Goal: Transaction & Acquisition: Purchase product/service

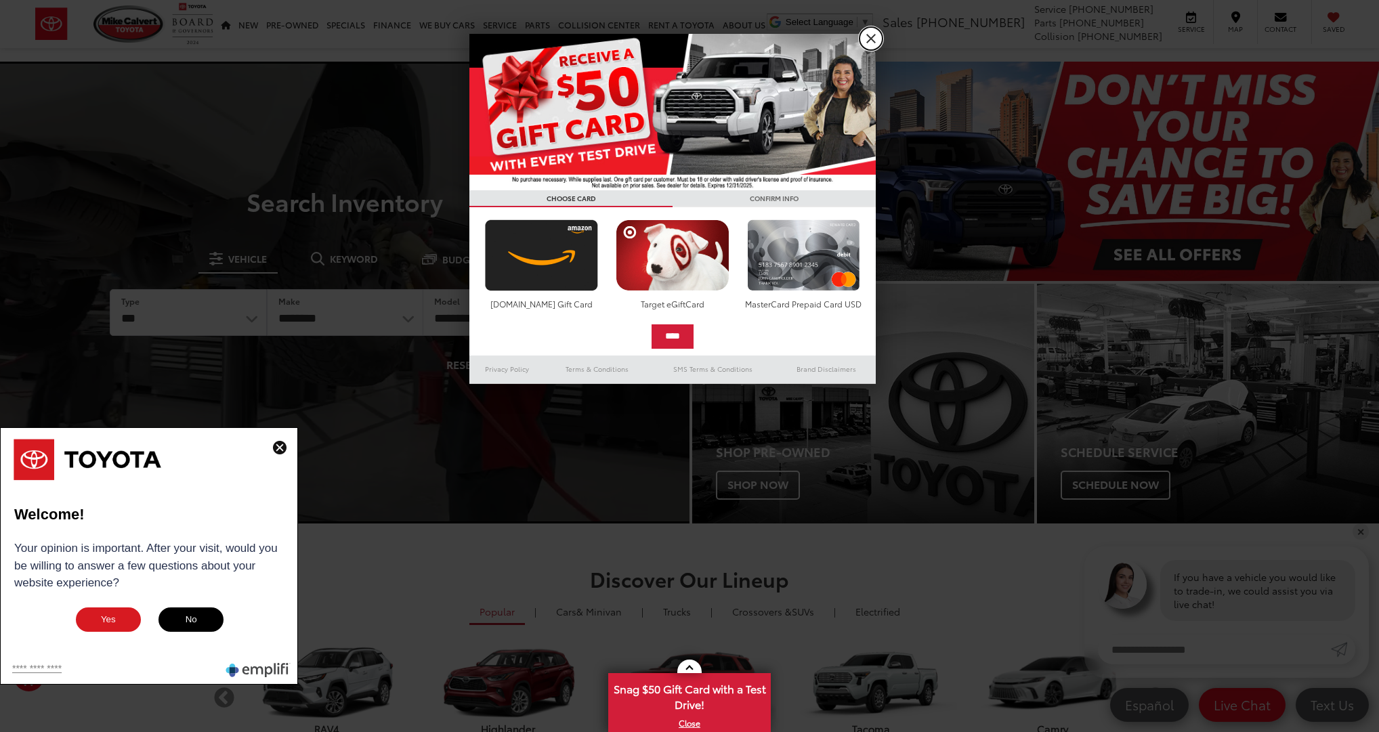
click at [869, 38] on link "X" at bounding box center [870, 38] width 23 height 23
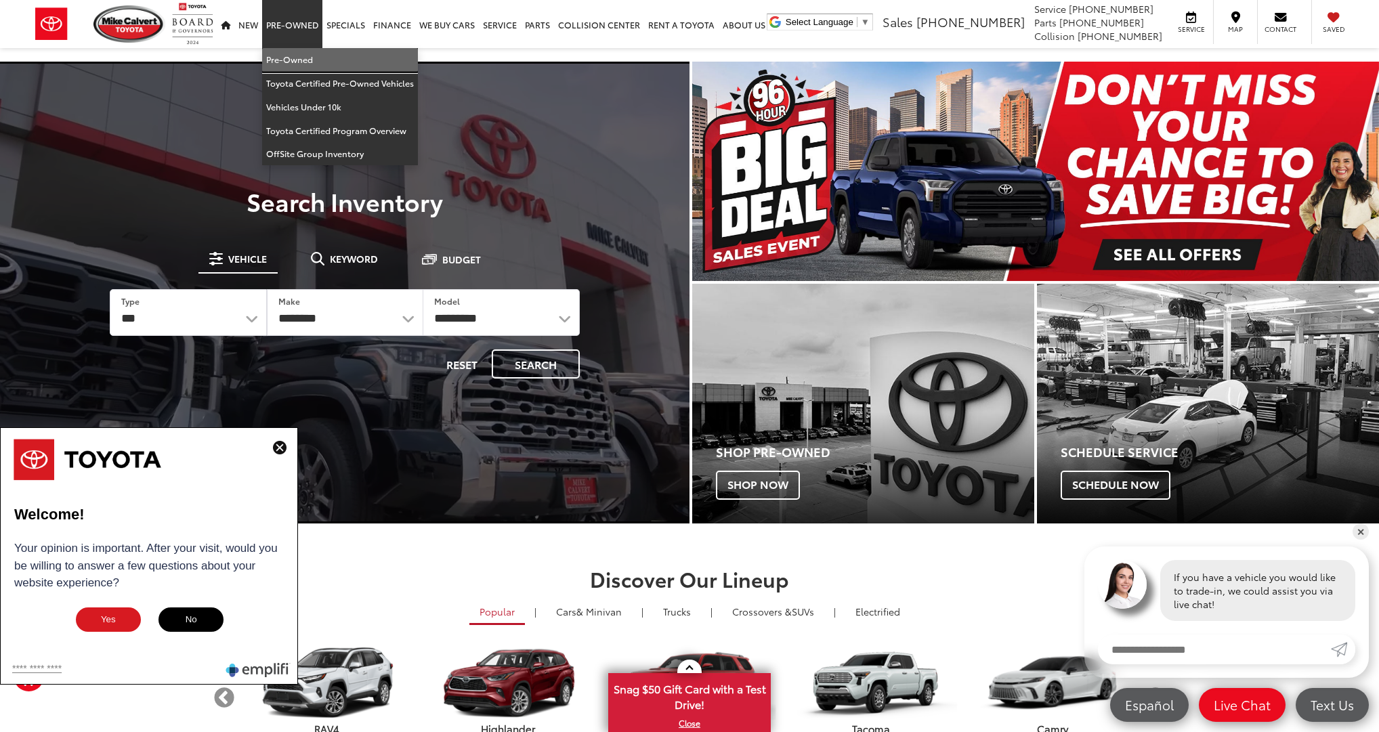
click at [307, 60] on link "Pre-Owned" at bounding box center [340, 60] width 156 height 24
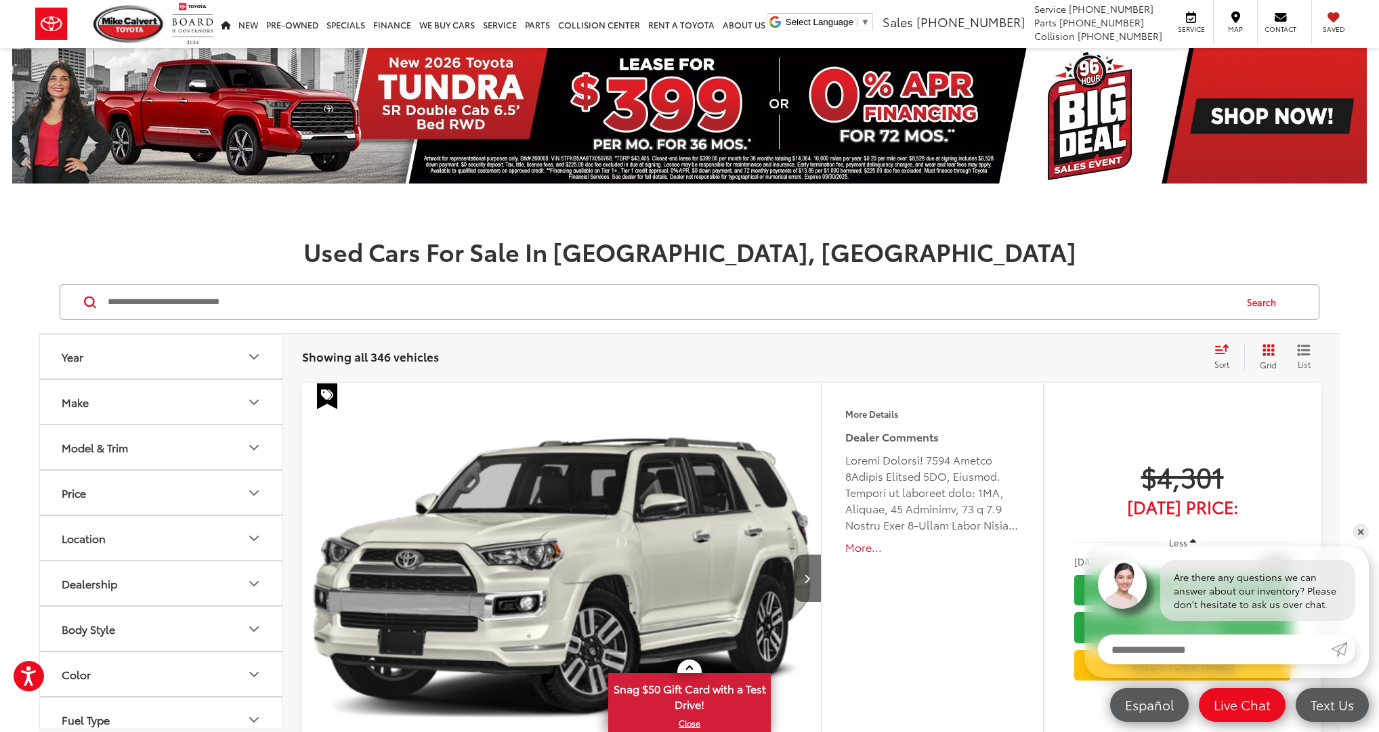
click at [244, 408] on button "Make" at bounding box center [162, 402] width 244 height 44
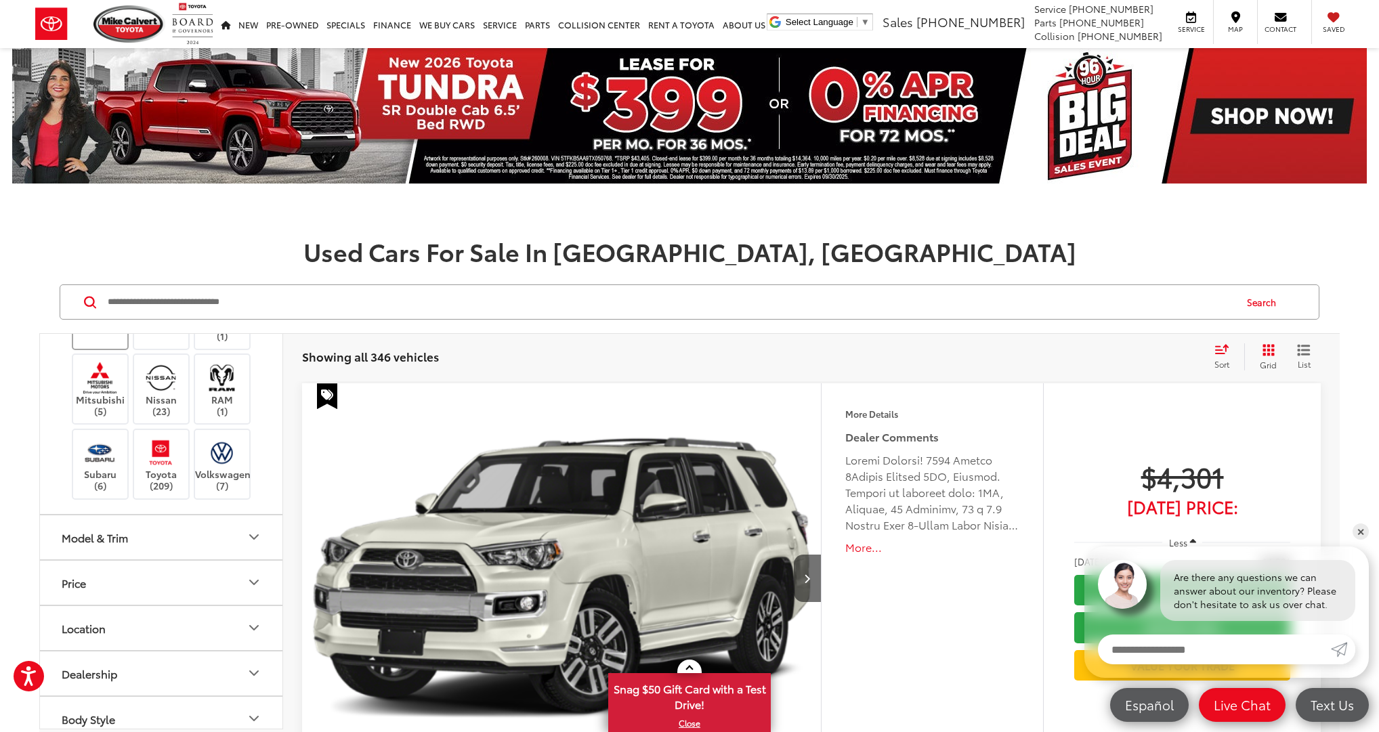
scroll to position [424, 0]
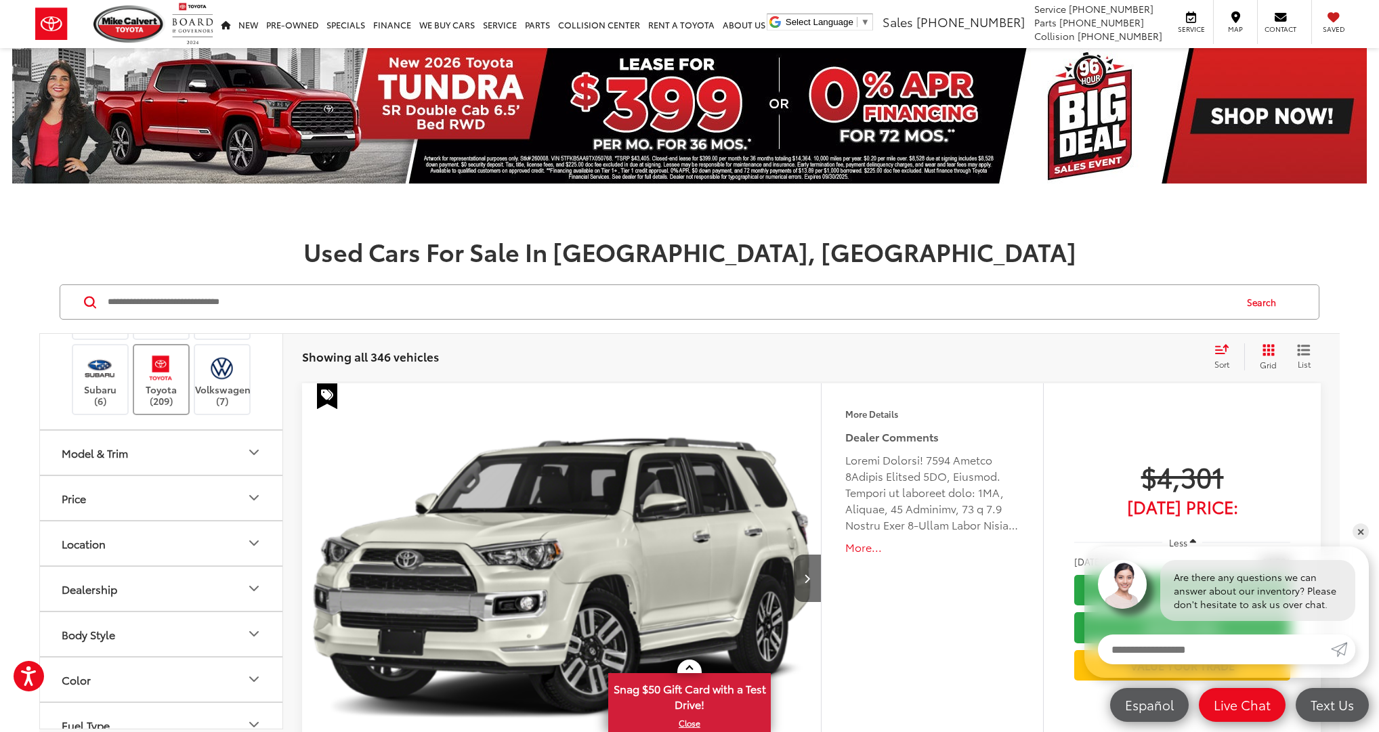
click at [175, 384] on img at bounding box center [160, 368] width 37 height 32
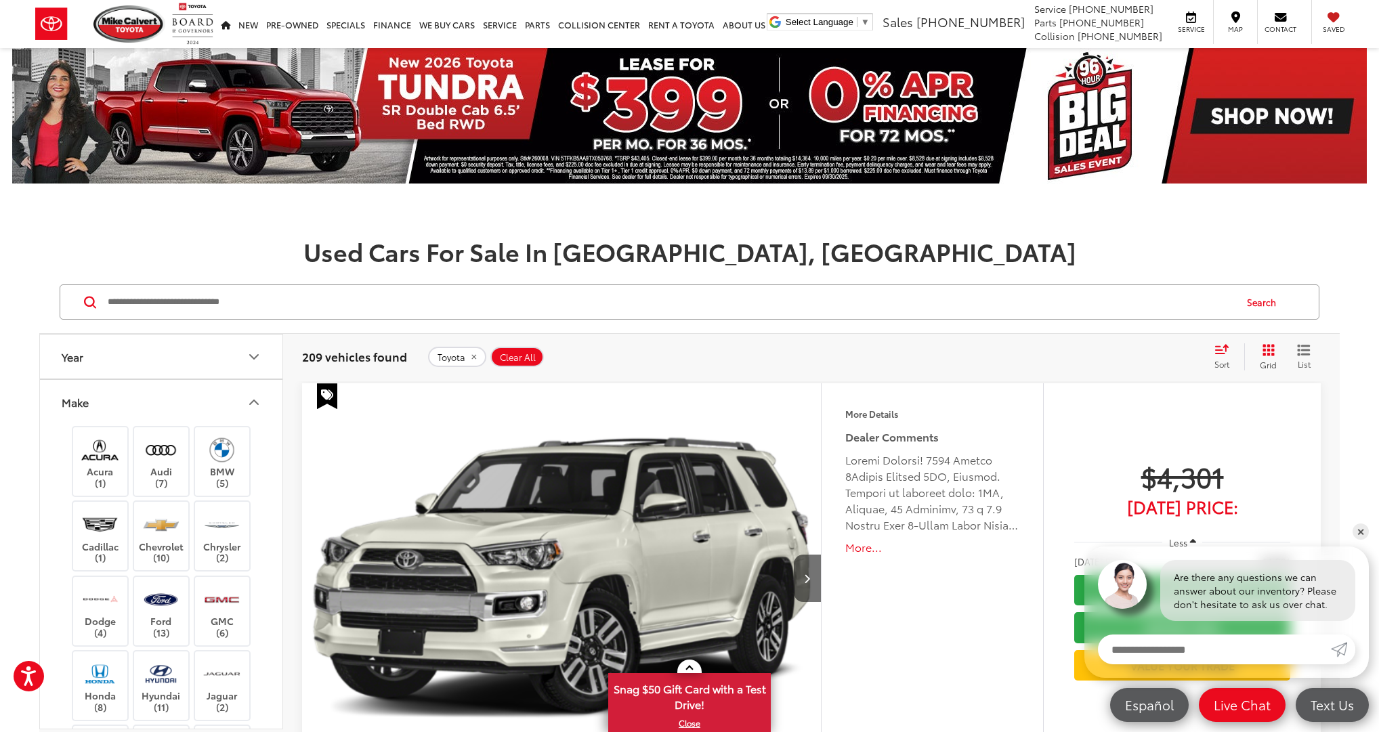
click at [250, 404] on icon "Make" at bounding box center [254, 402] width 16 height 16
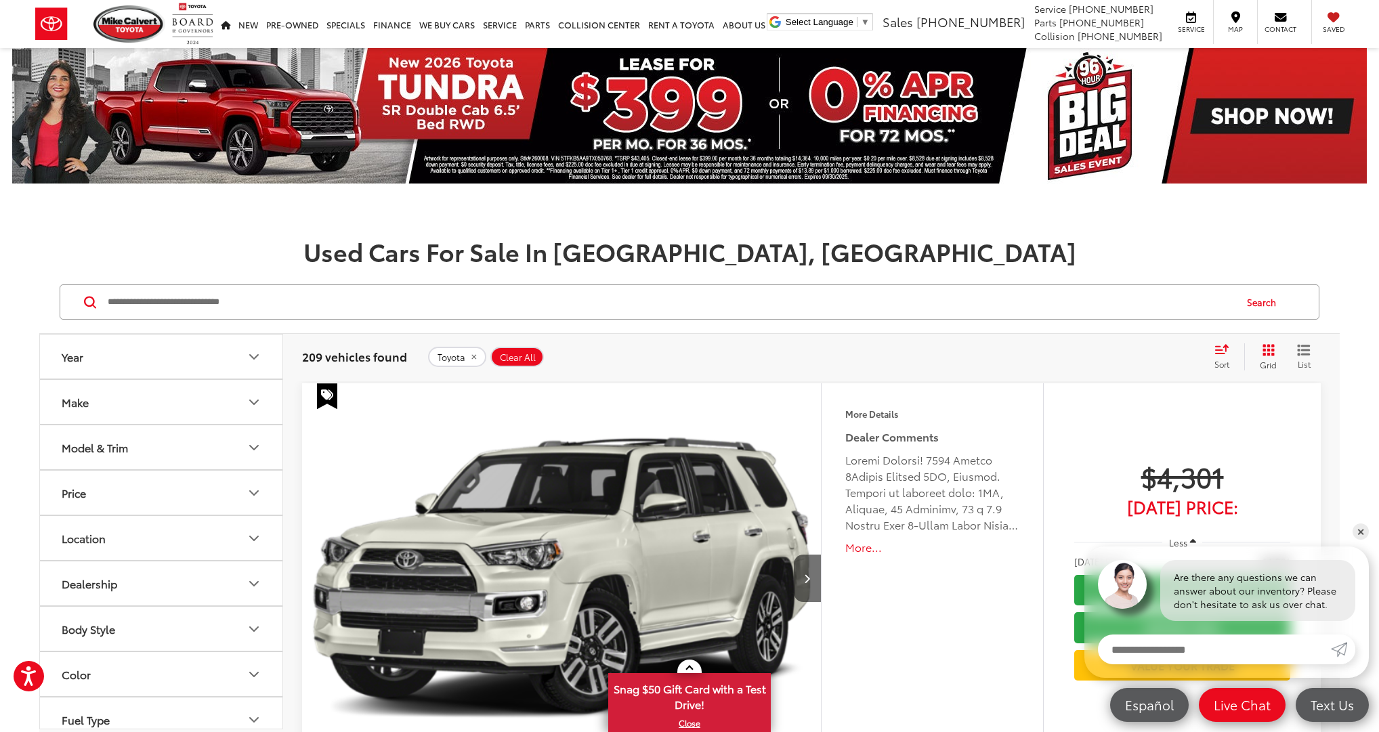
click at [236, 447] on button "Model & Trim" at bounding box center [162, 447] width 244 height 44
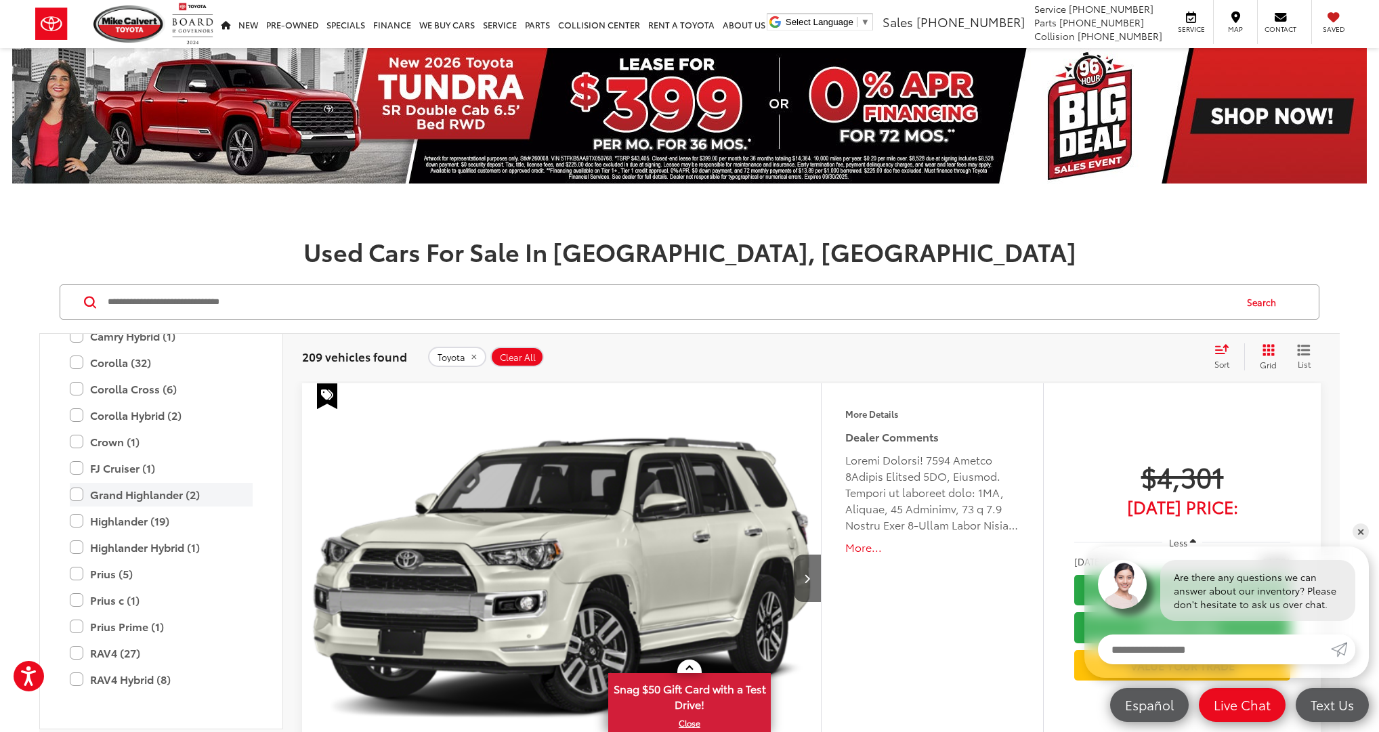
scroll to position [272, 0]
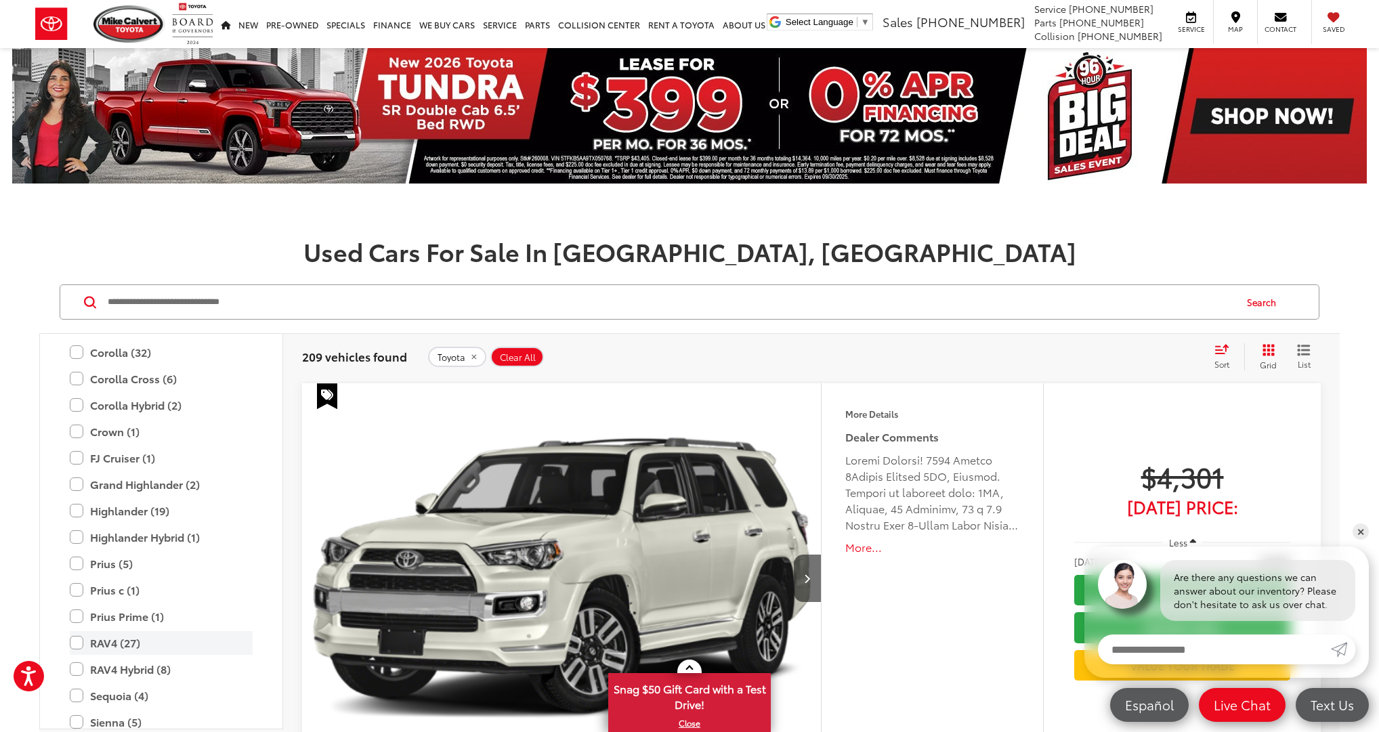
click at [80, 641] on label "RAV4 (27)" at bounding box center [161, 643] width 183 height 24
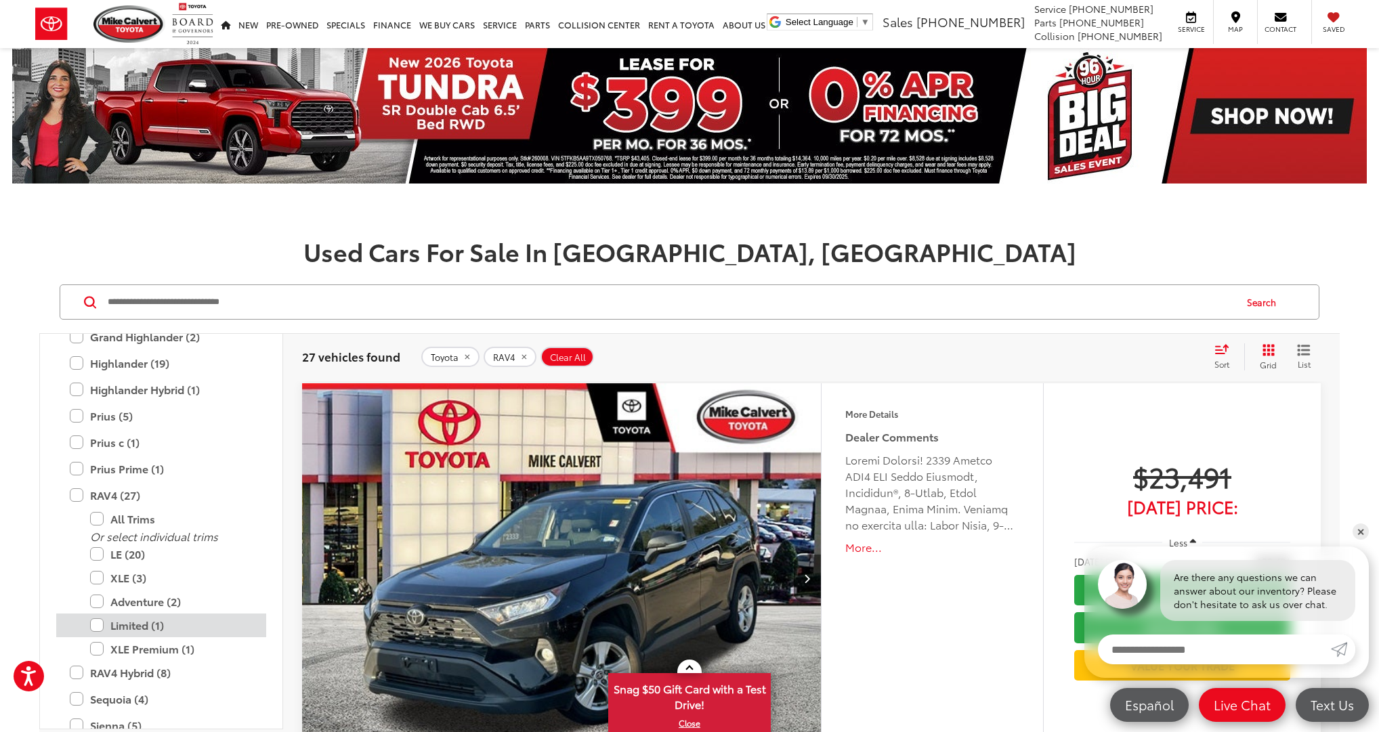
scroll to position [427, 0]
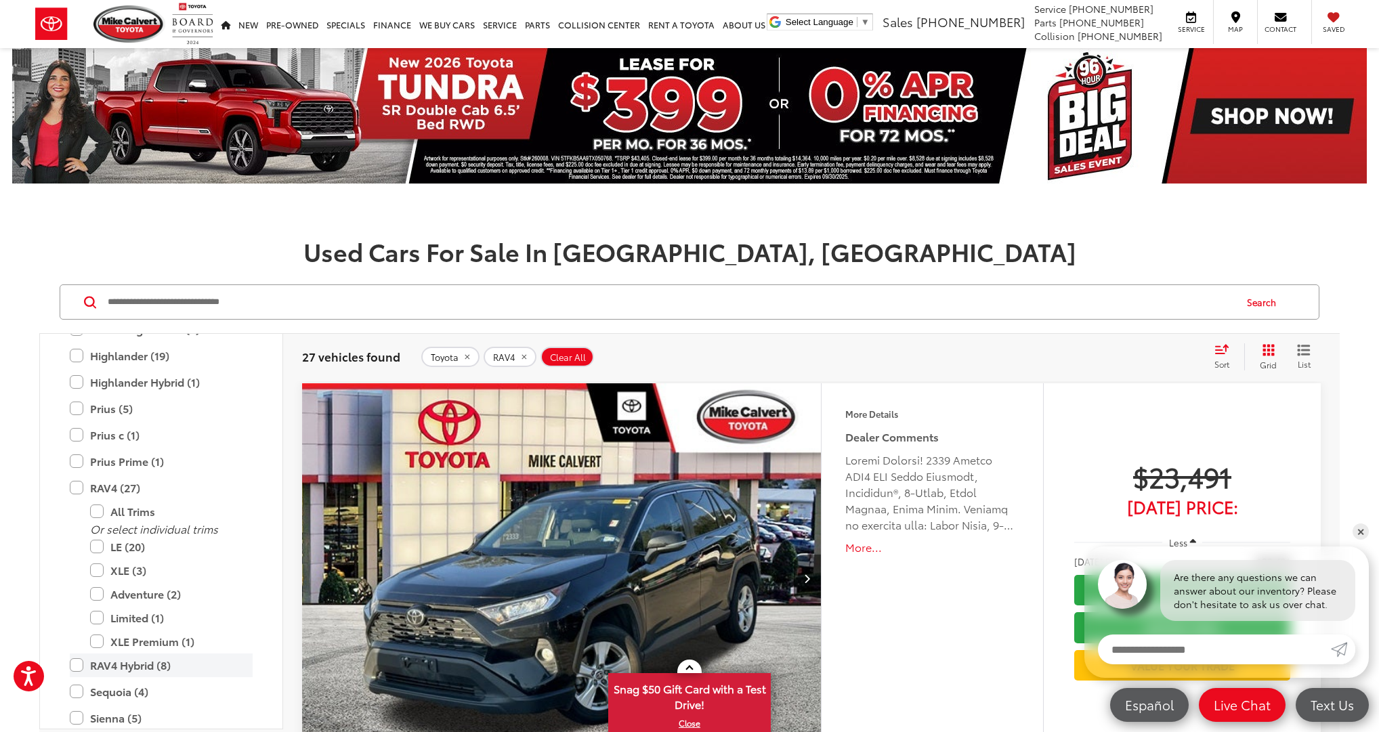
click at [77, 663] on label "RAV4 Hybrid (8)" at bounding box center [161, 665] width 183 height 24
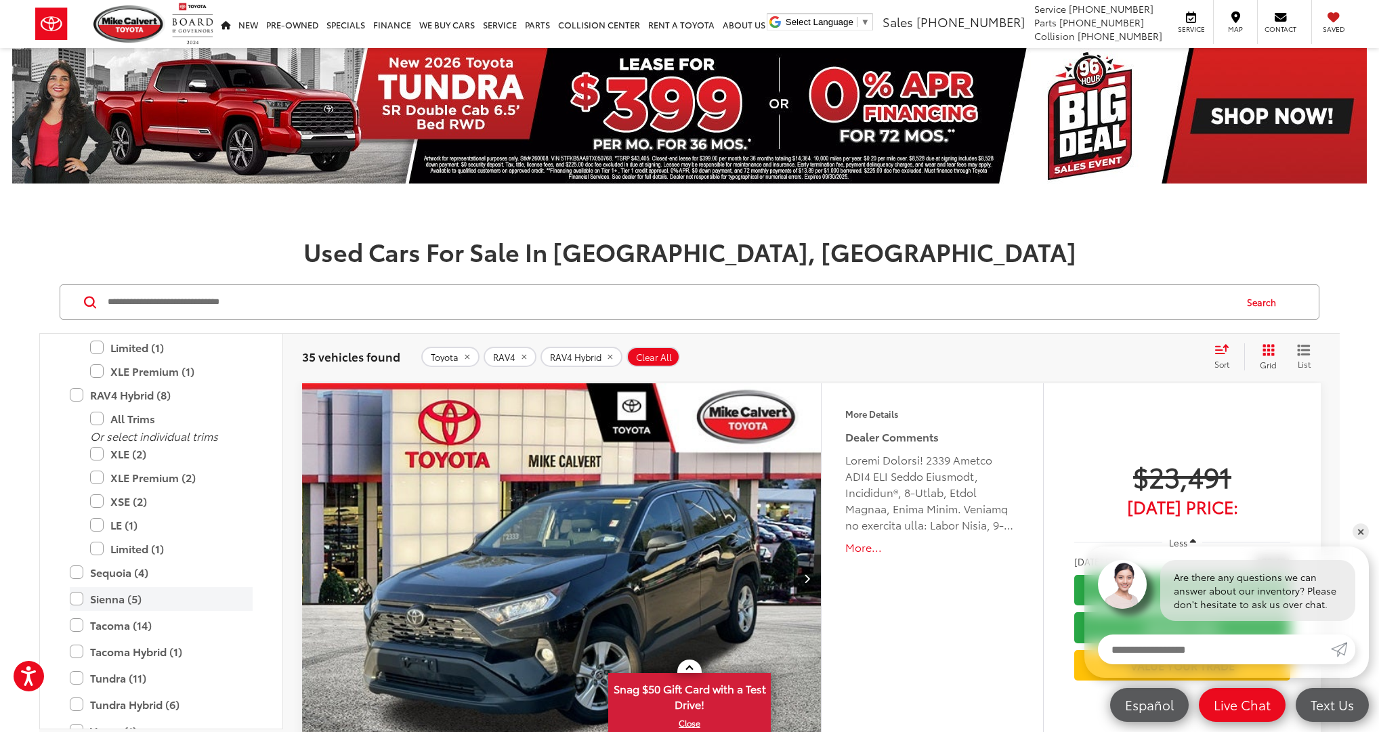
scroll to position [729, 0]
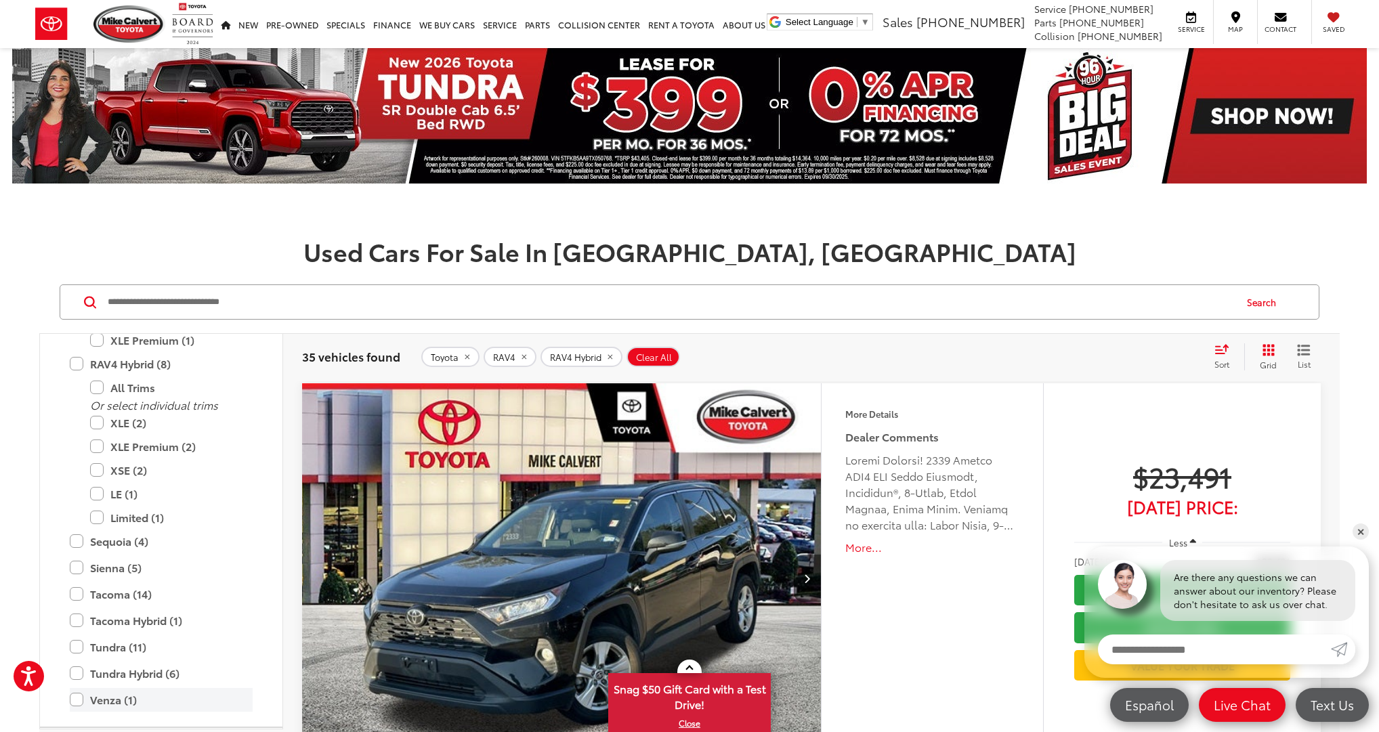
click at [79, 697] on label "Venza (1)" at bounding box center [161, 700] width 183 height 24
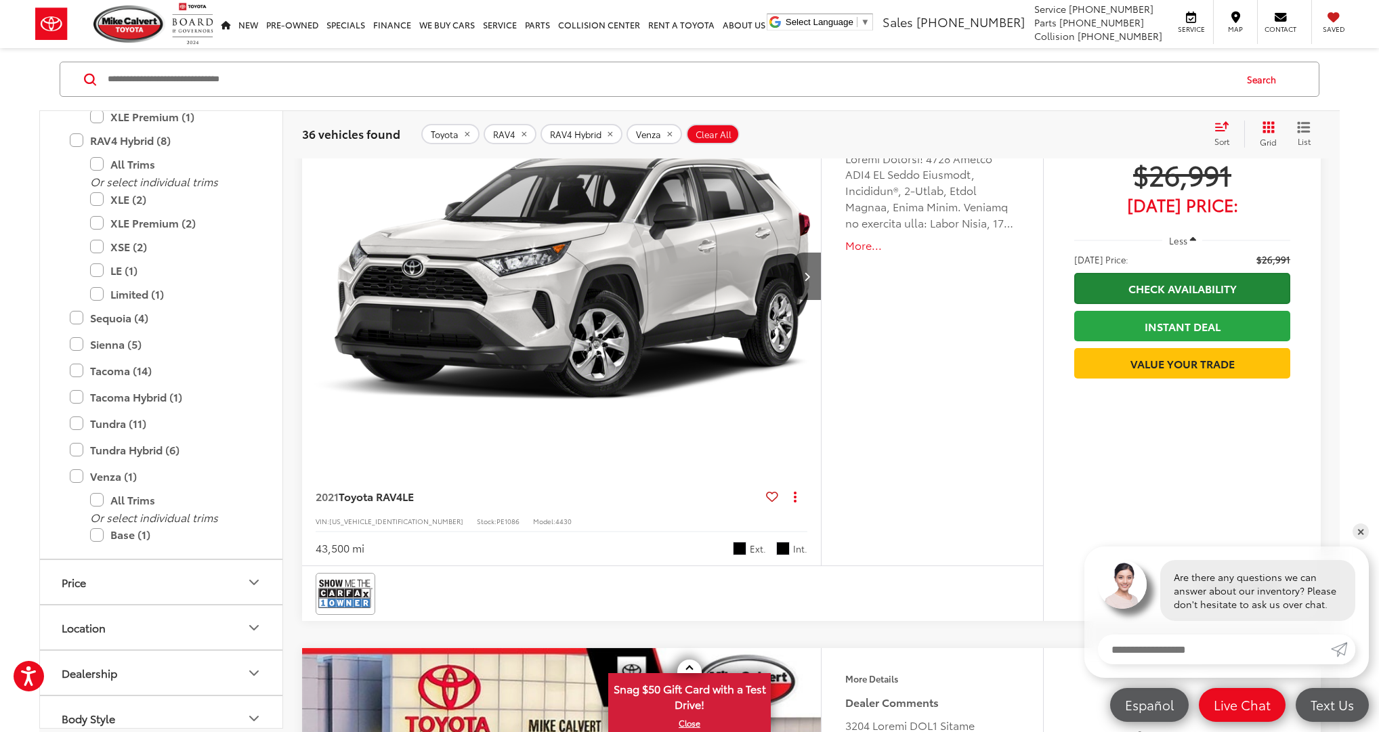
scroll to position [3261, 0]
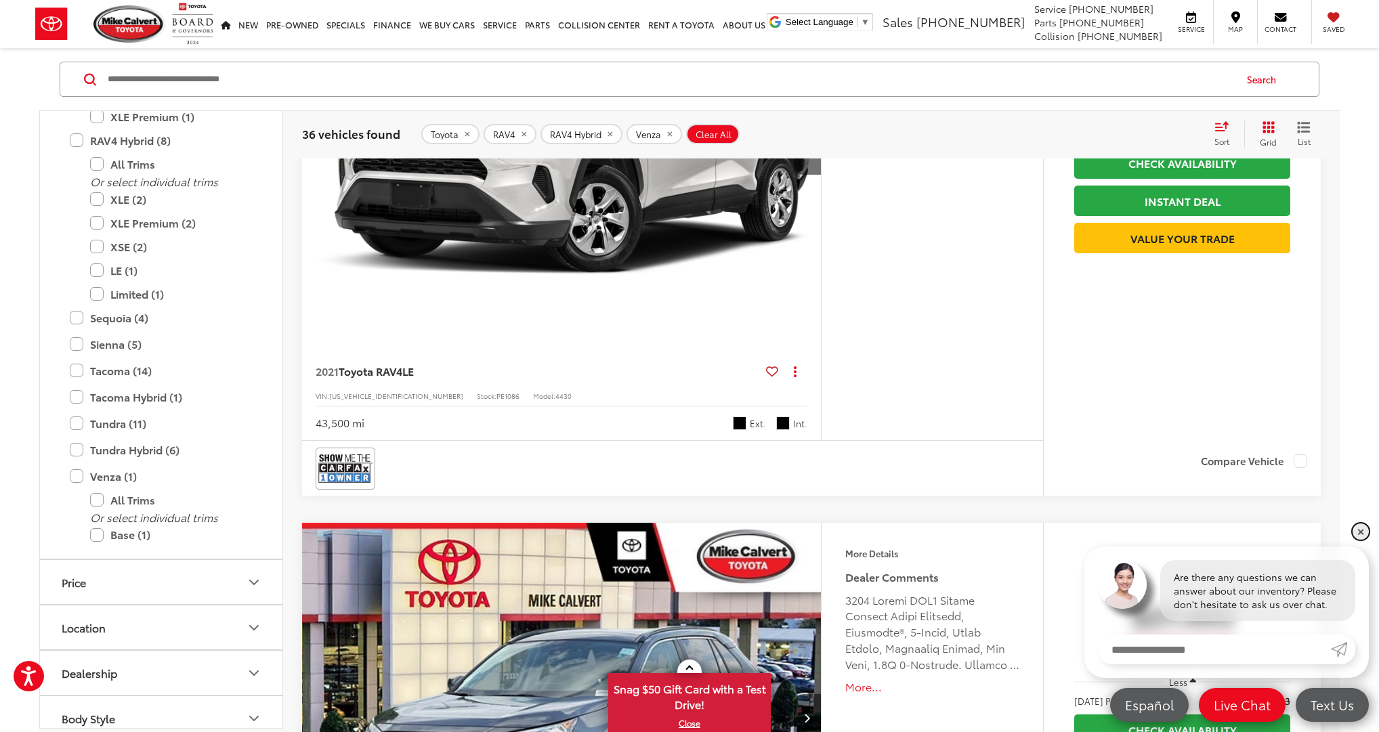
click at [1361, 530] on link "✕" at bounding box center [1360, 531] width 16 height 16
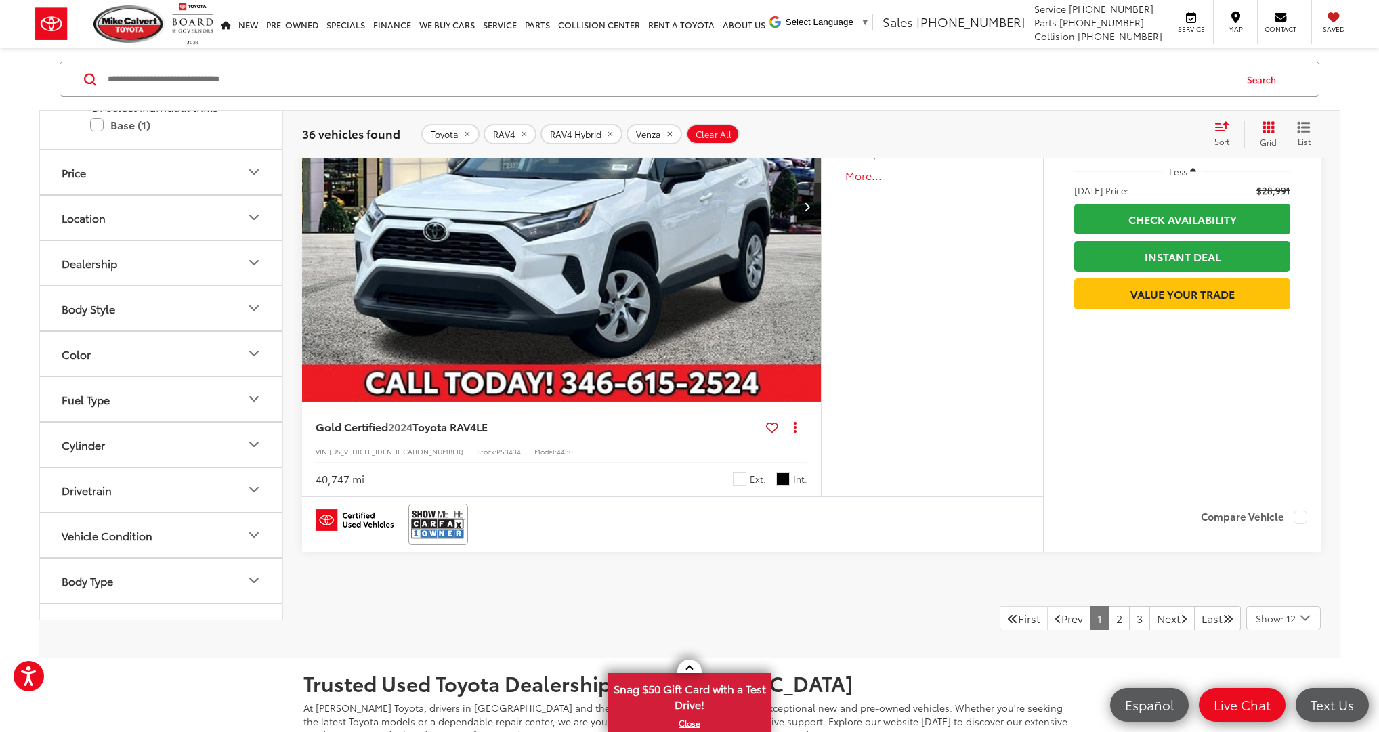
scroll to position [6717, 0]
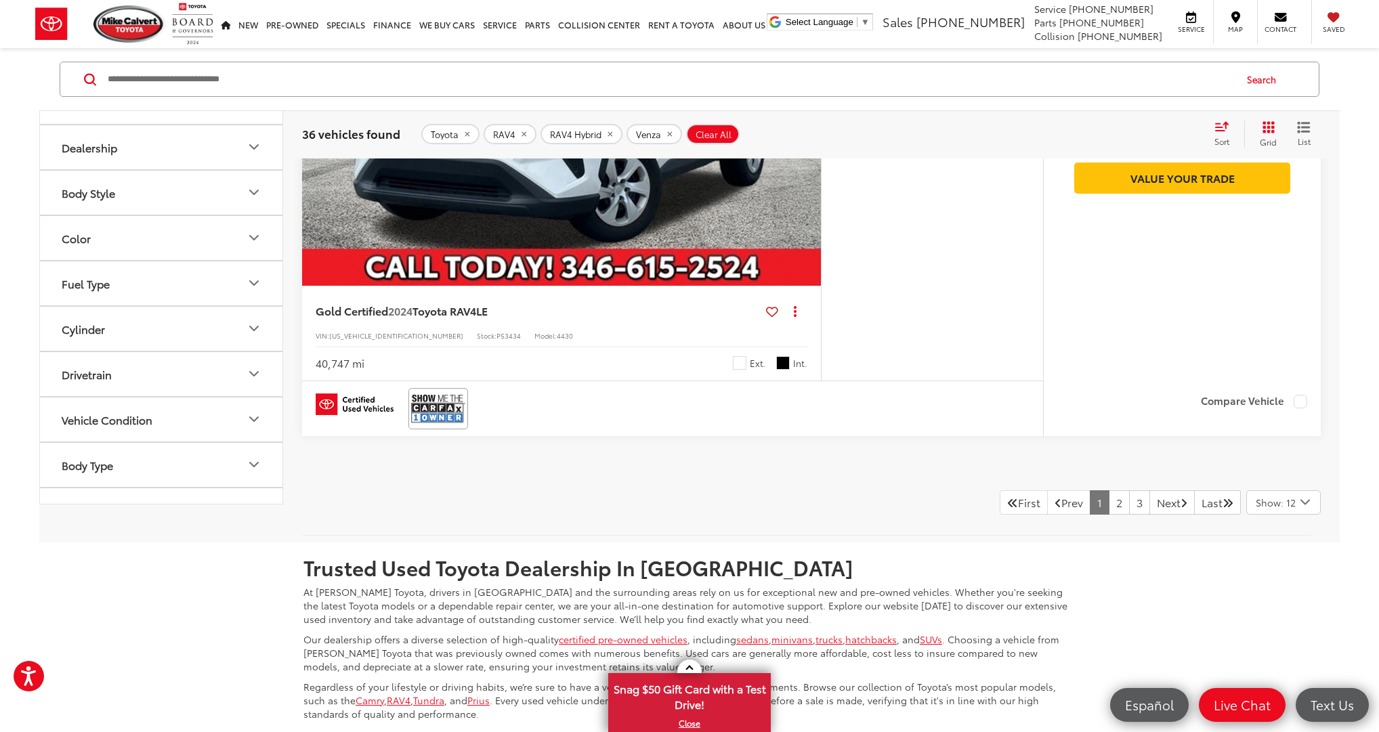
click at [1302, 494] on icon "Select number of vehicles per page" at bounding box center [1305, 502] width 16 height 17
click at [1282, 573] on button "Show: 48" at bounding box center [1282, 579] width 73 height 24
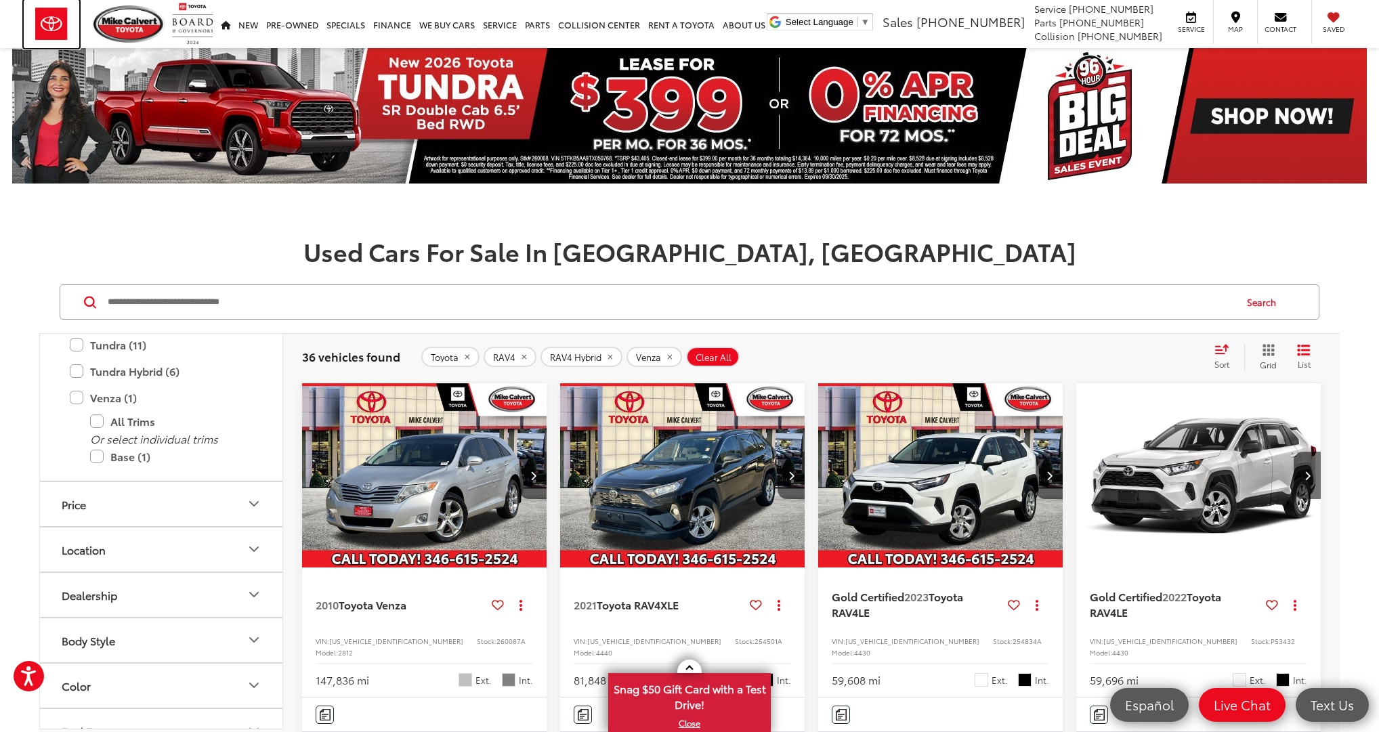
click at [58, 22] on img at bounding box center [52, 24] width 56 height 48
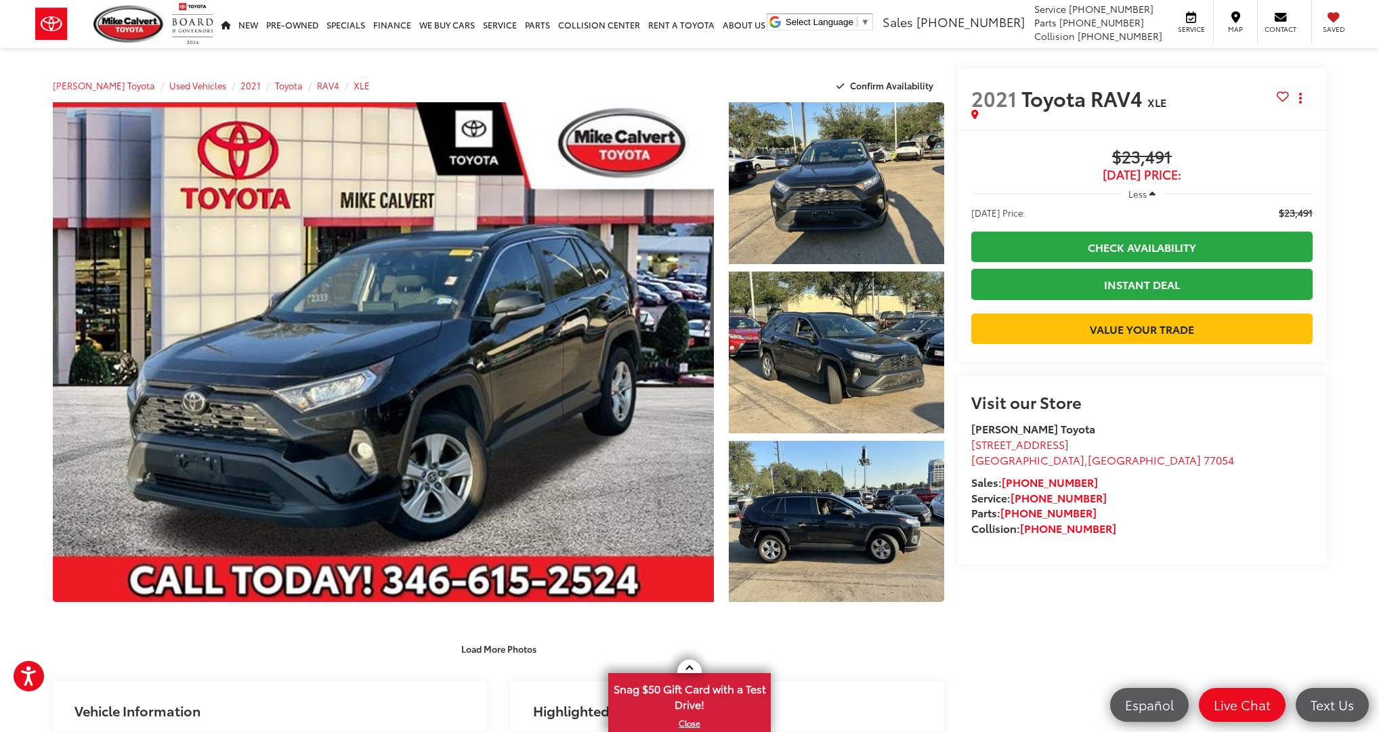
click at [1152, 194] on icon "button" at bounding box center [1152, 194] width 6 height 10
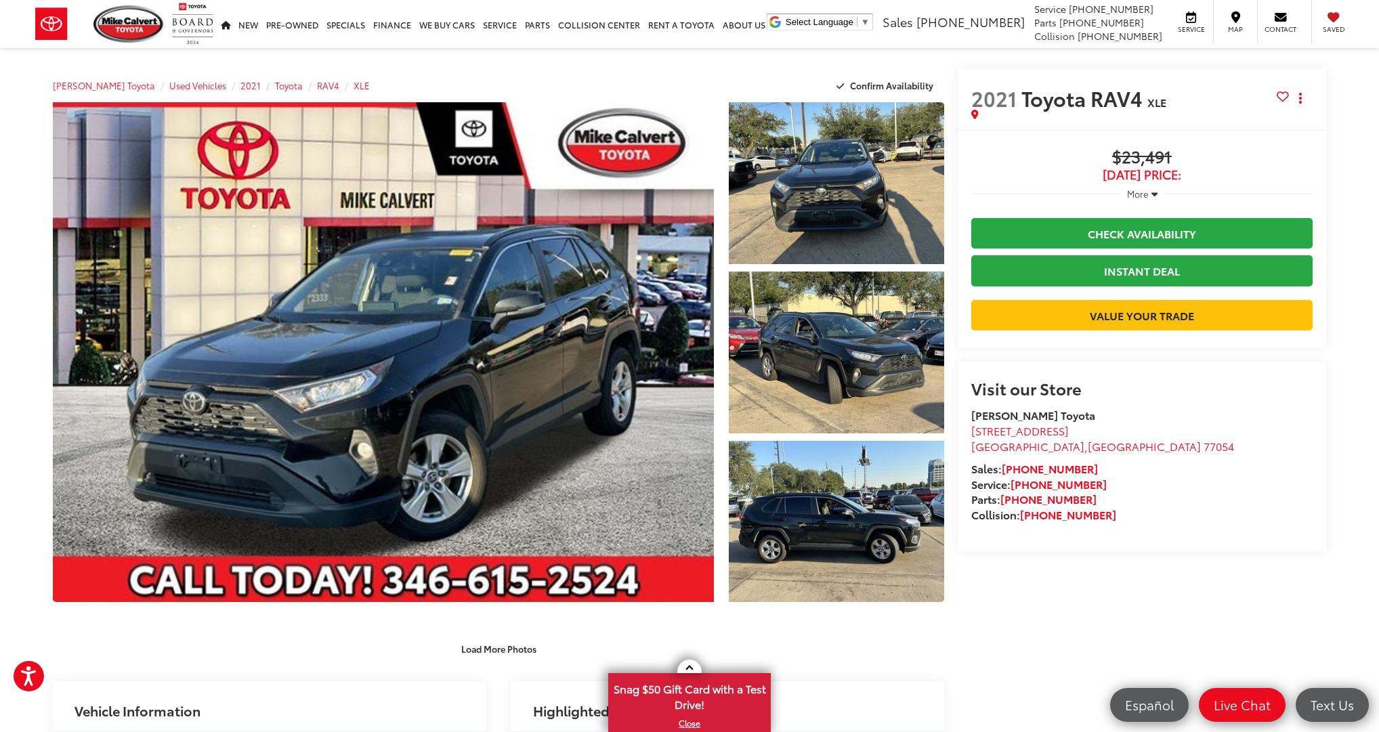
click at [1152, 194] on icon "button" at bounding box center [1154, 194] width 6 height 10
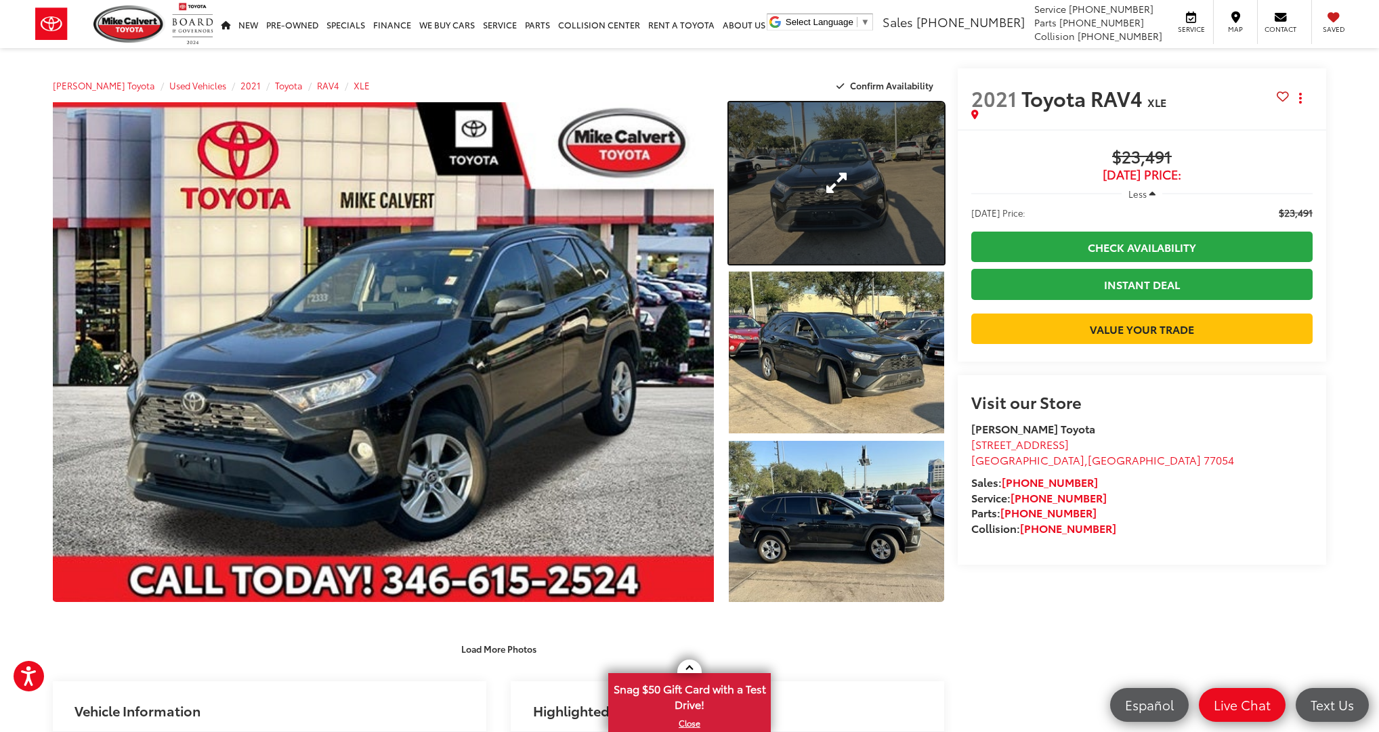
click at [884, 181] on link "Expand Photo 1" at bounding box center [836, 183] width 215 height 162
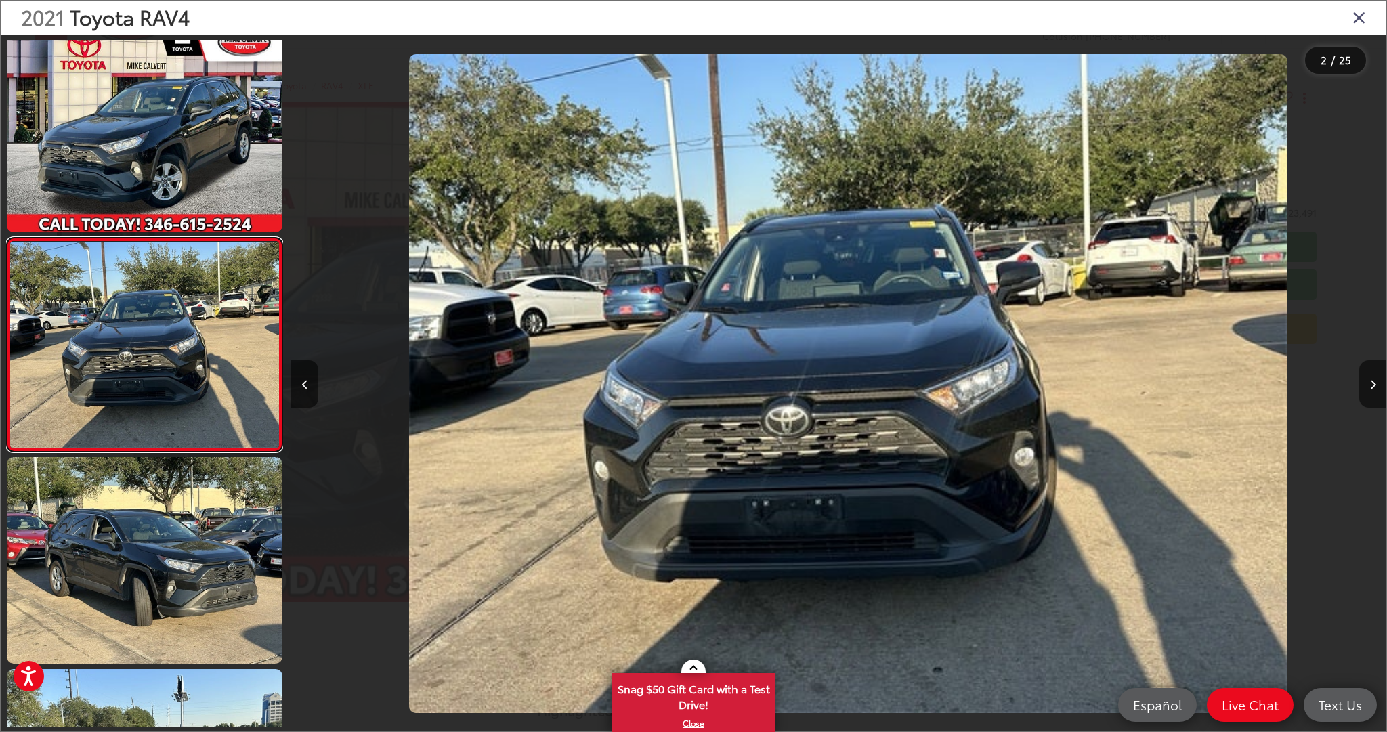
scroll to position [0, 1095]
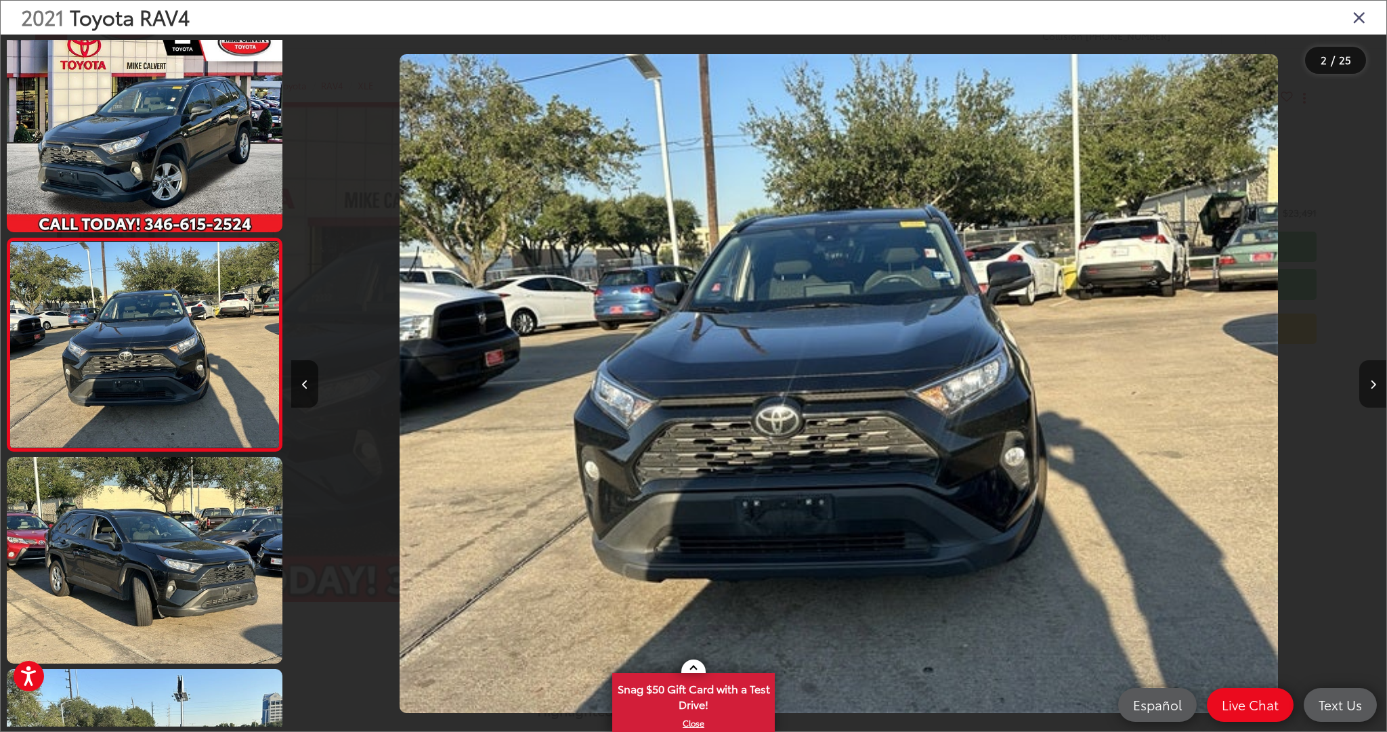
click at [1370, 376] on button "Next image" at bounding box center [1372, 383] width 27 height 47
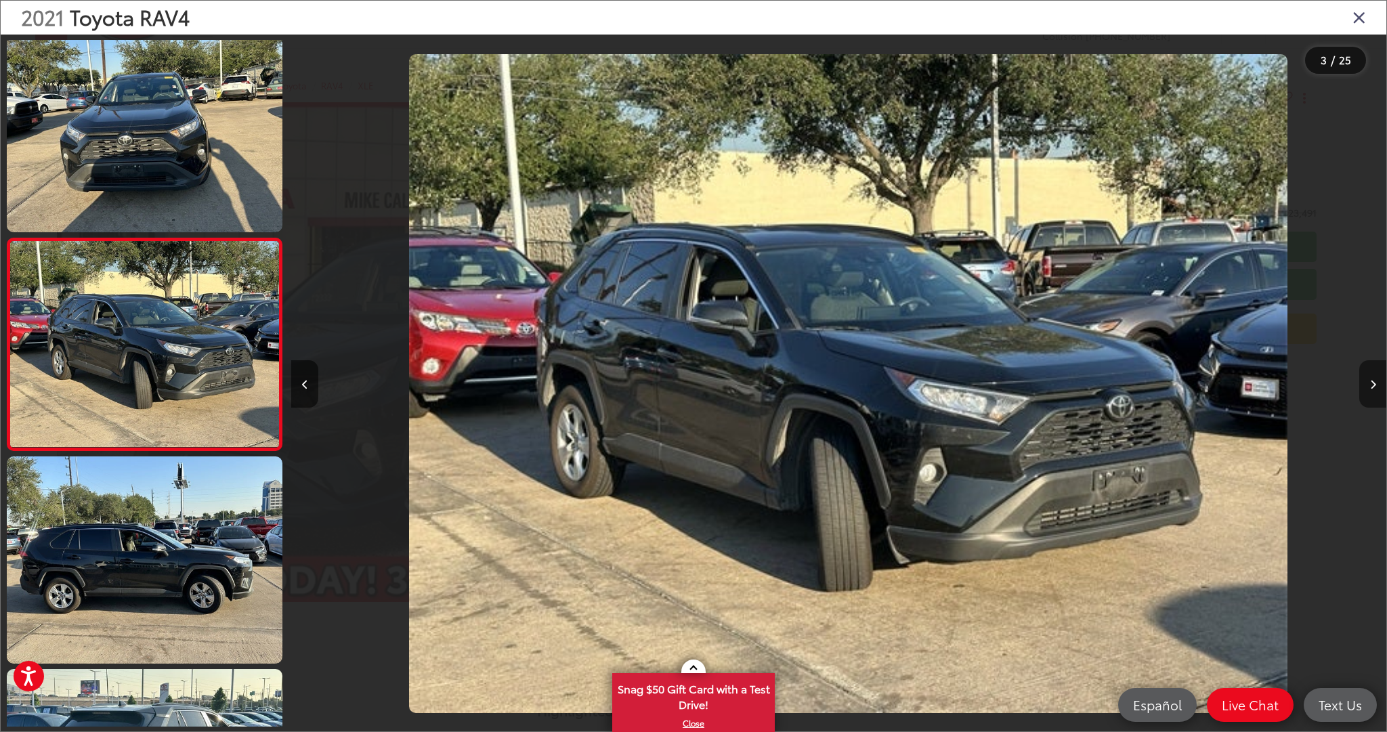
scroll to position [0, 2190]
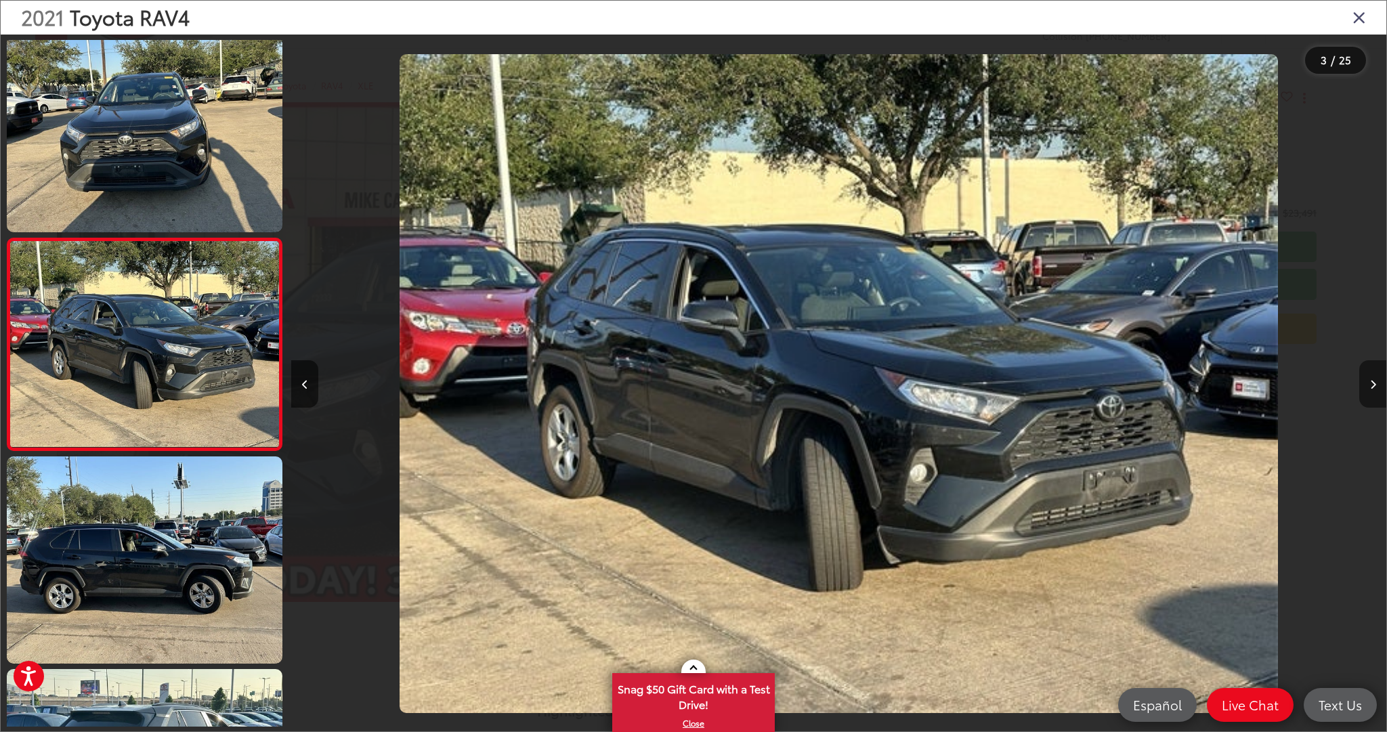
click at [1370, 376] on button "Next image" at bounding box center [1372, 383] width 27 height 47
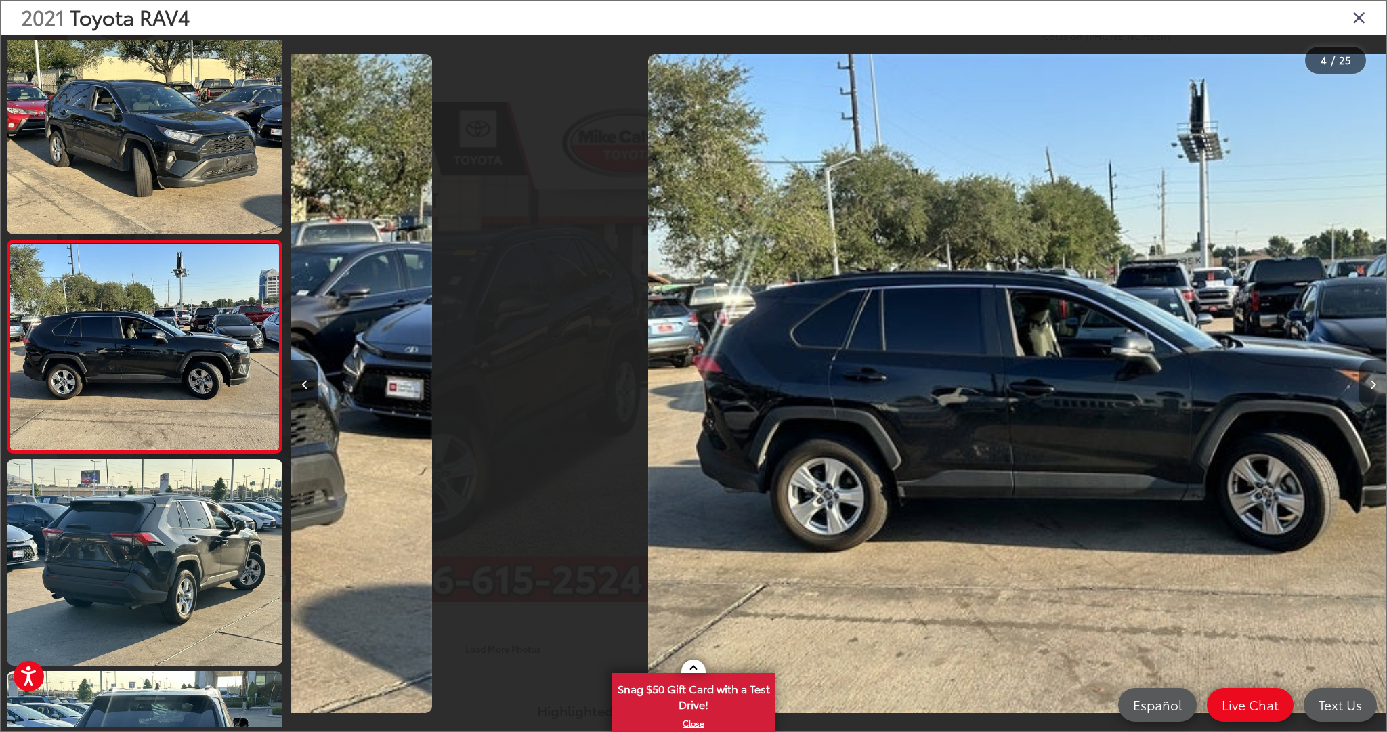
scroll to position [439, 0]
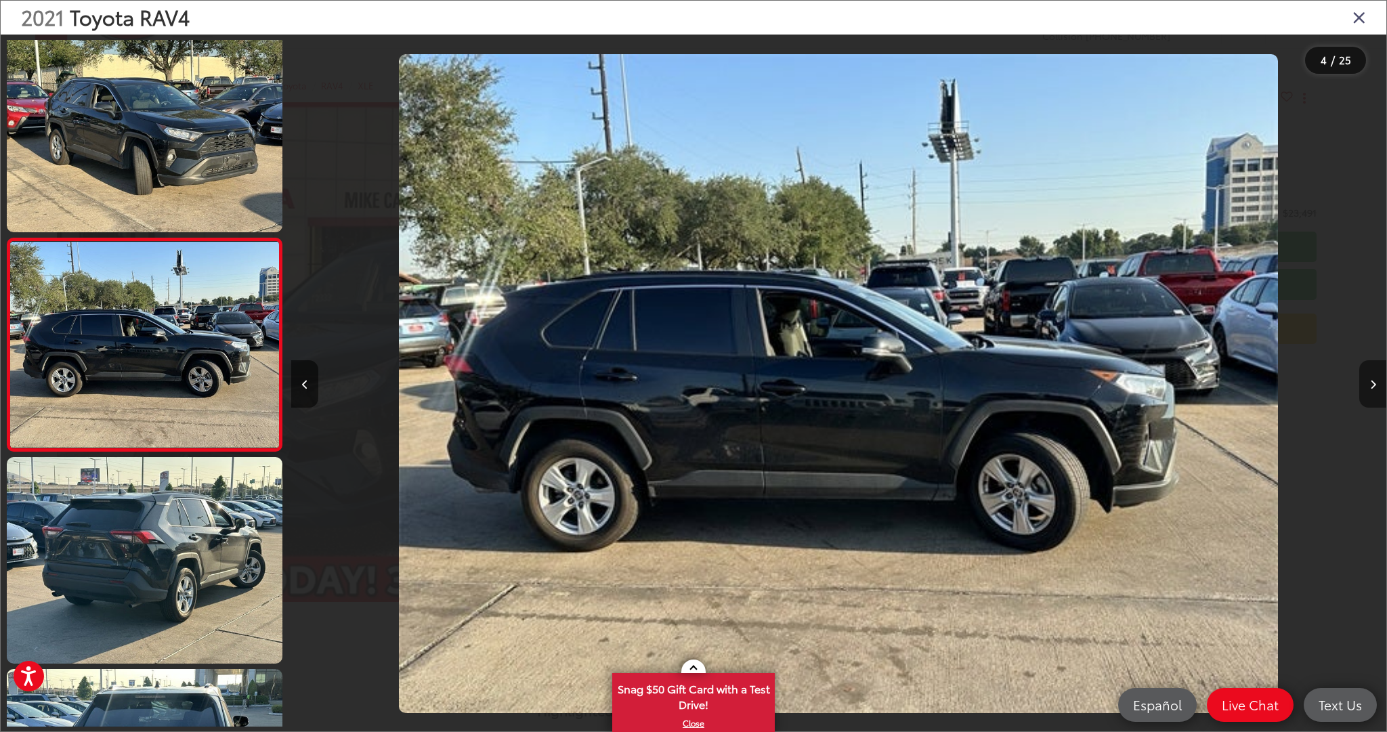
click at [1370, 376] on button "Next image" at bounding box center [1372, 383] width 27 height 47
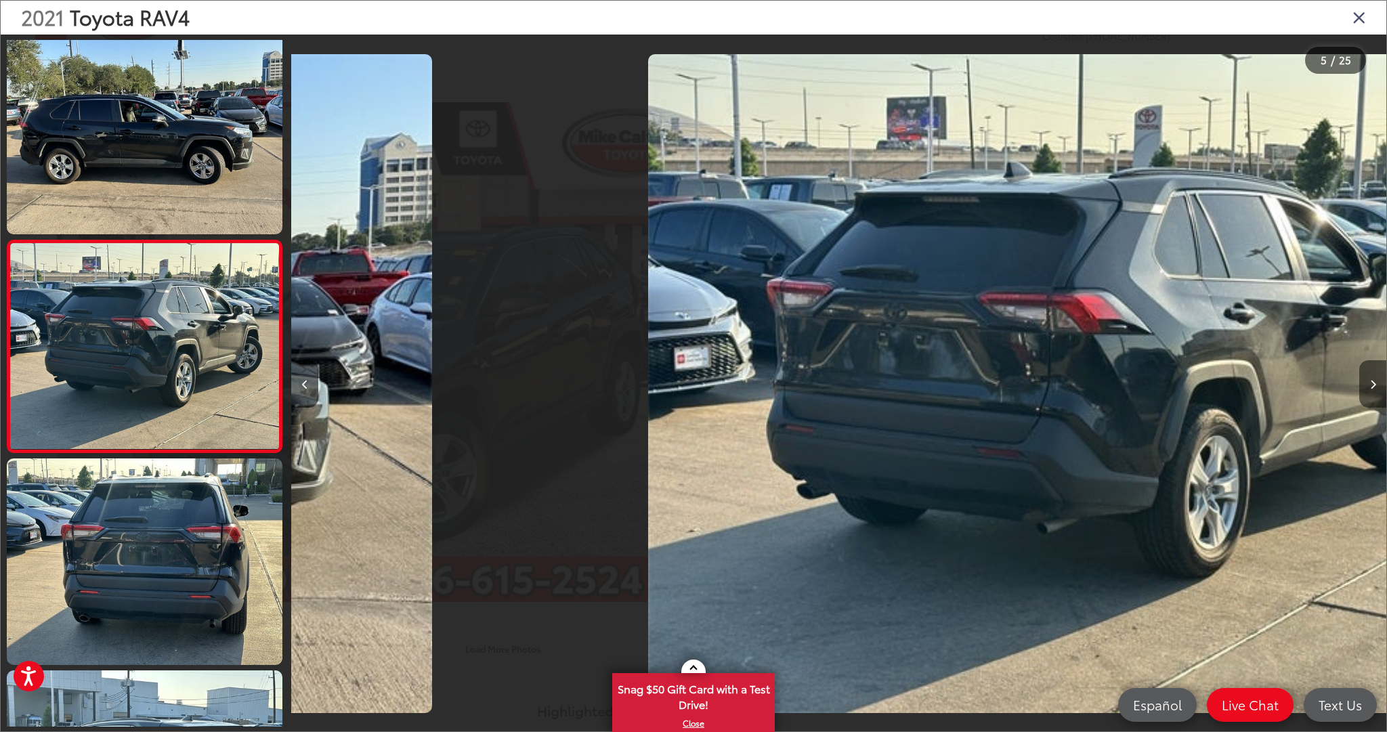
scroll to position [652, 0]
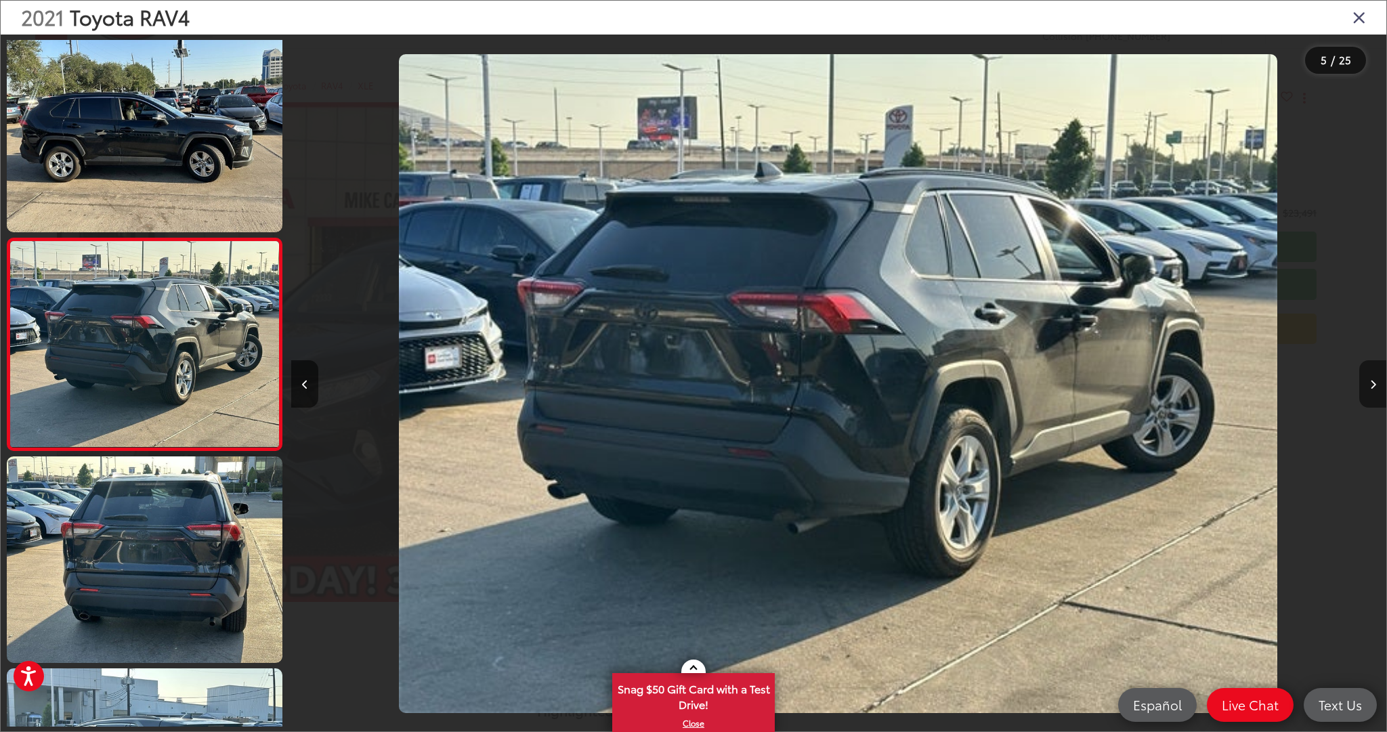
click at [1370, 374] on button "Next image" at bounding box center [1372, 383] width 27 height 47
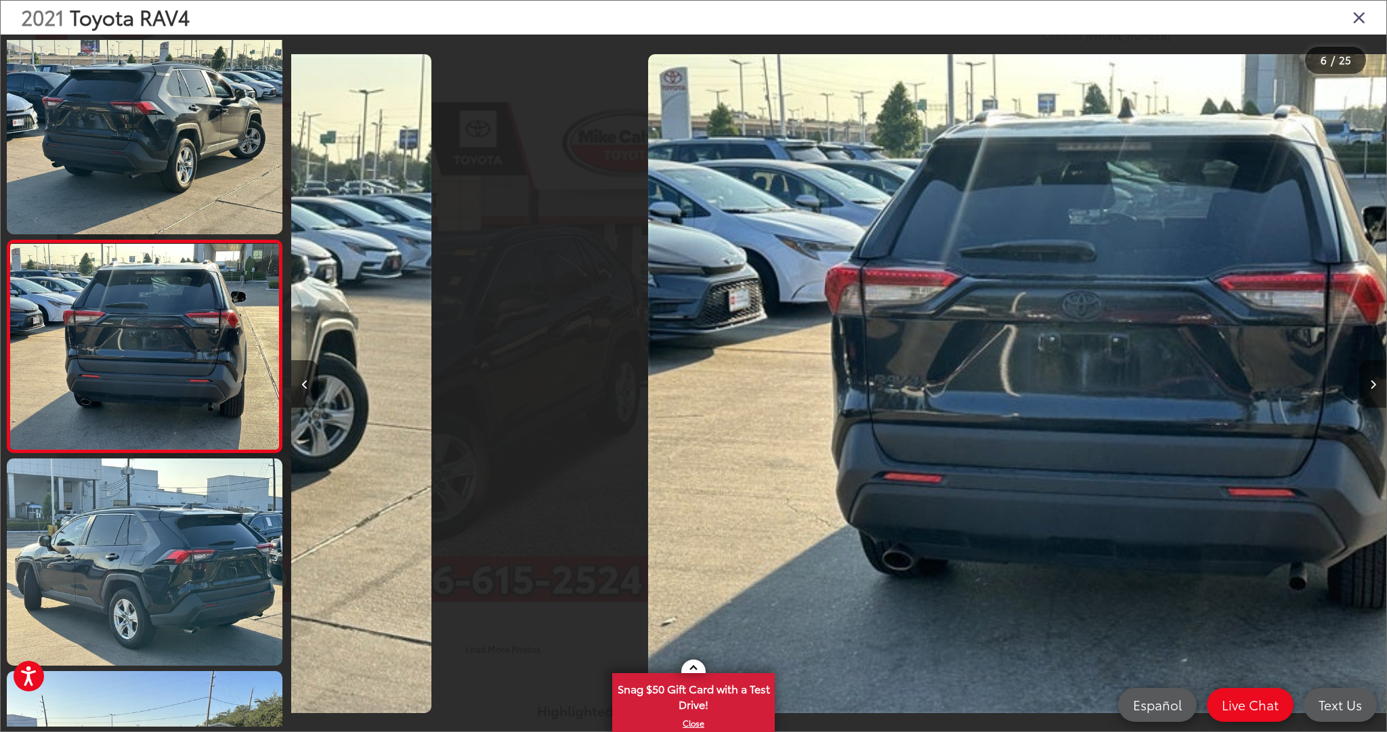
scroll to position [0, 0]
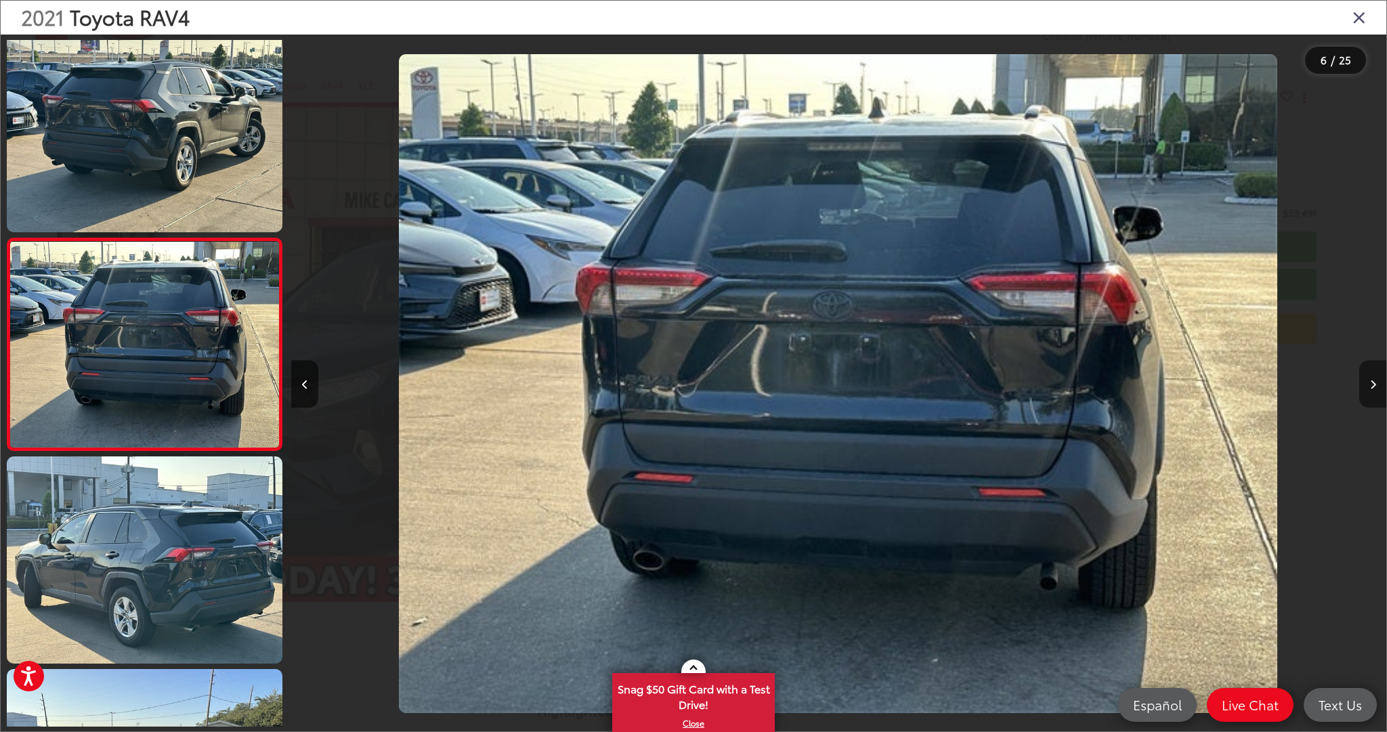
click at [1370, 374] on button "Next image" at bounding box center [1372, 383] width 27 height 47
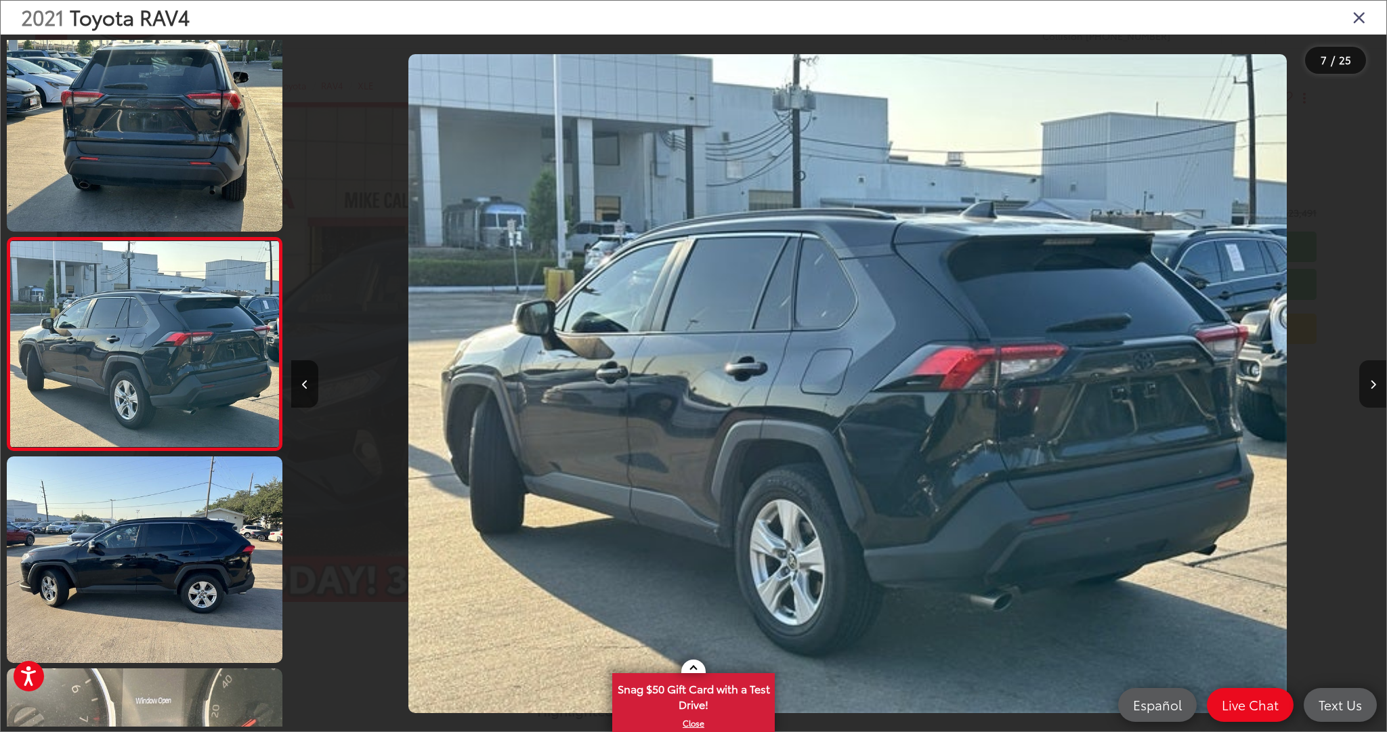
click at [1370, 374] on button "Next image" at bounding box center [1372, 383] width 27 height 47
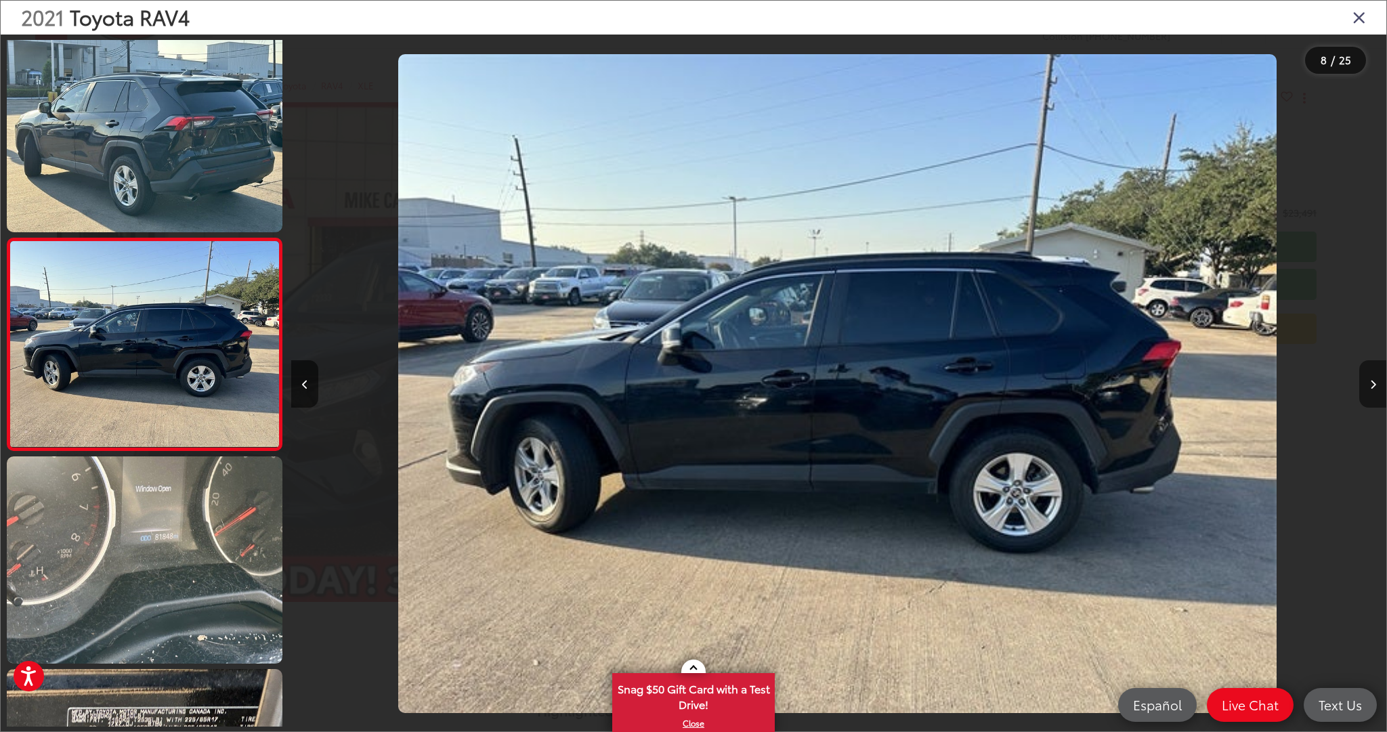
click at [1370, 374] on button "Next image" at bounding box center [1372, 383] width 27 height 47
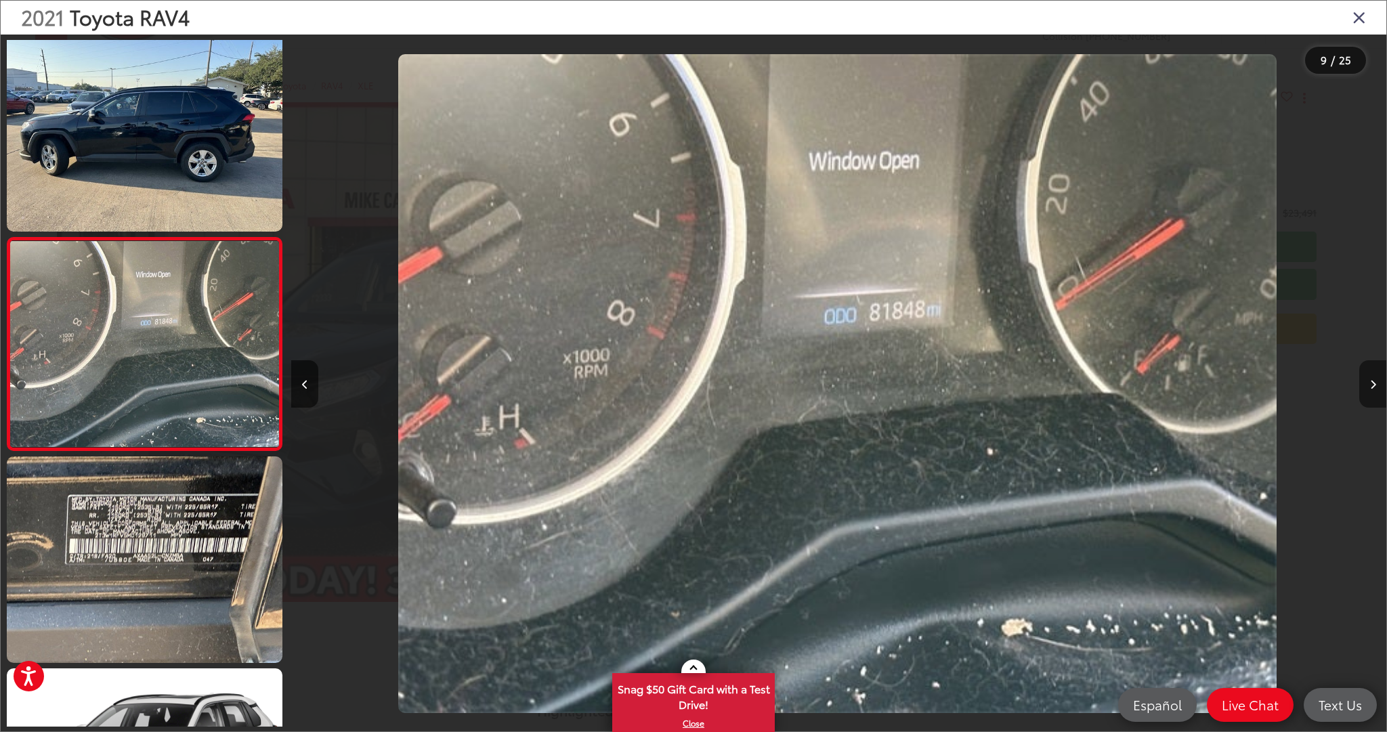
click at [1368, 374] on button "Next image" at bounding box center [1372, 383] width 27 height 47
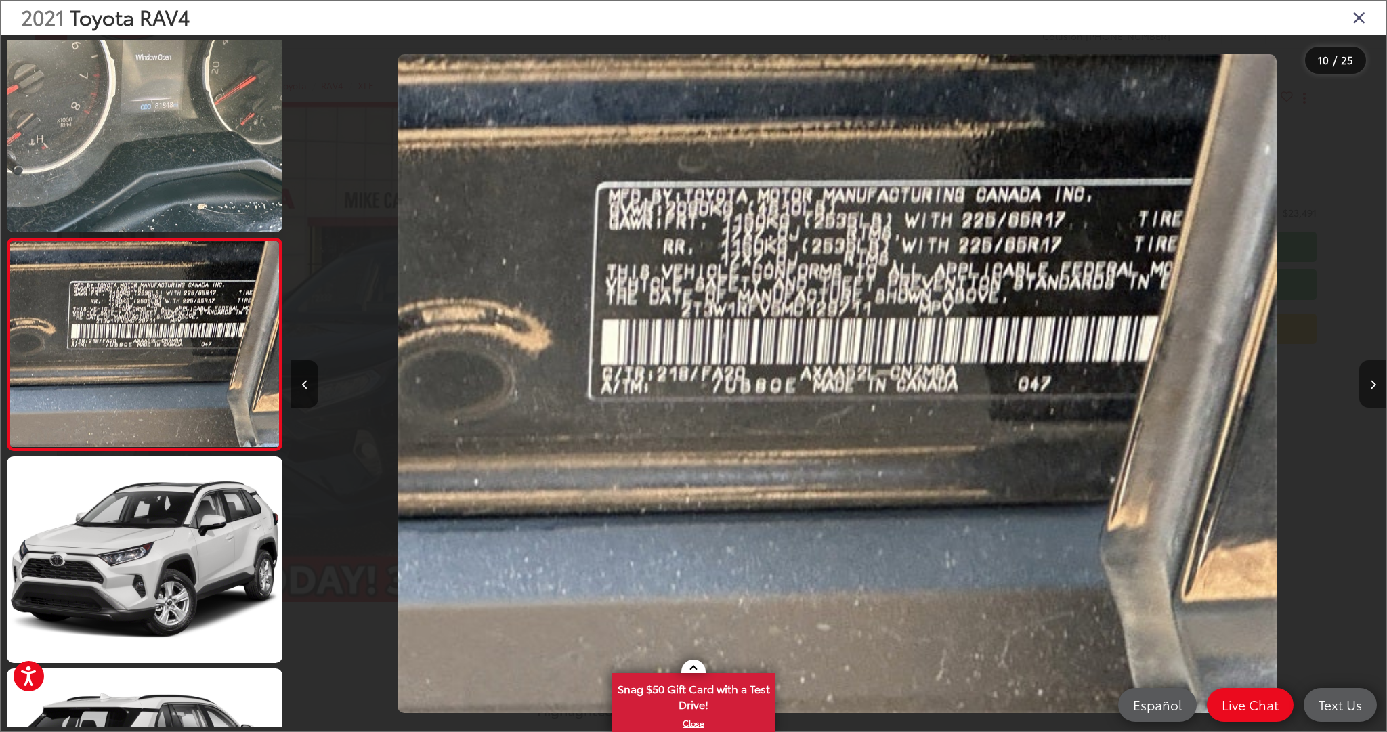
click at [1368, 374] on button "Next image" at bounding box center [1372, 383] width 27 height 47
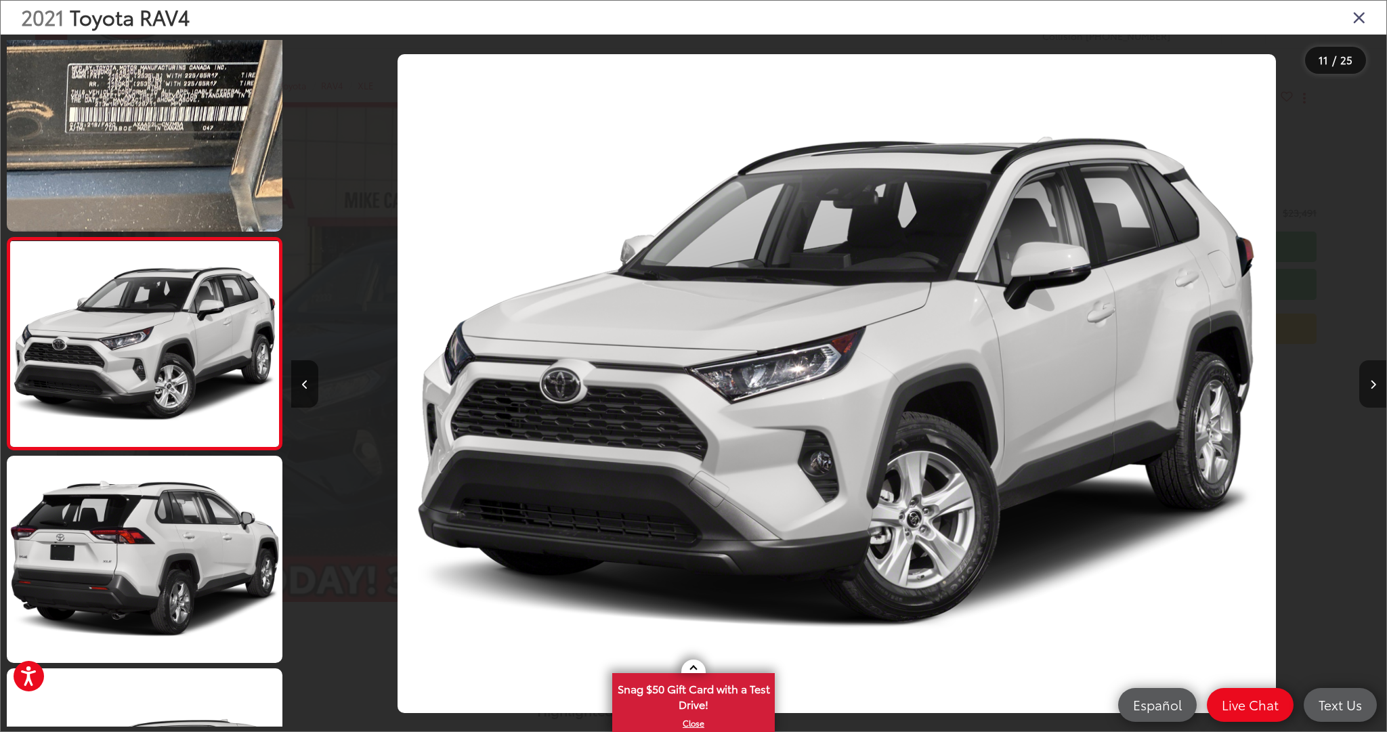
click at [1364, 376] on button "Next image" at bounding box center [1372, 383] width 27 height 47
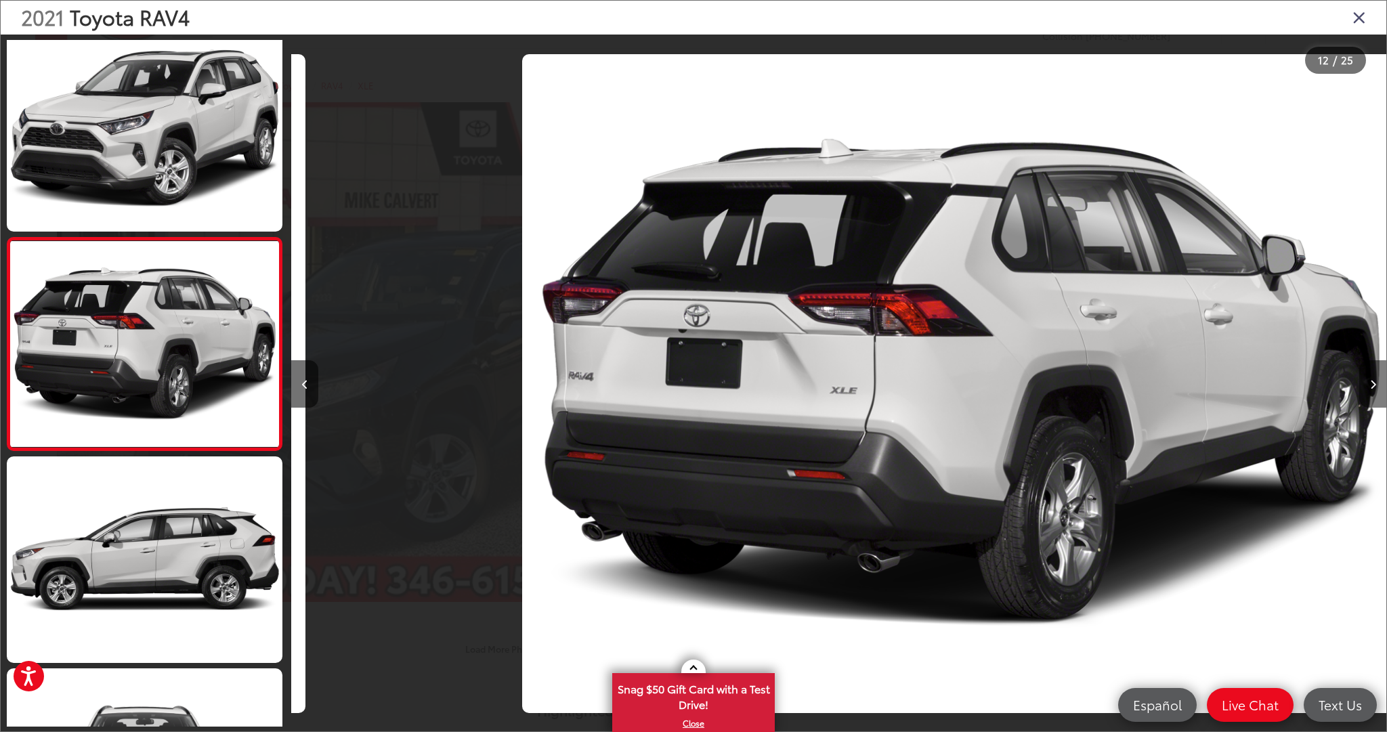
click at [1364, 376] on button "Next image" at bounding box center [1372, 383] width 27 height 47
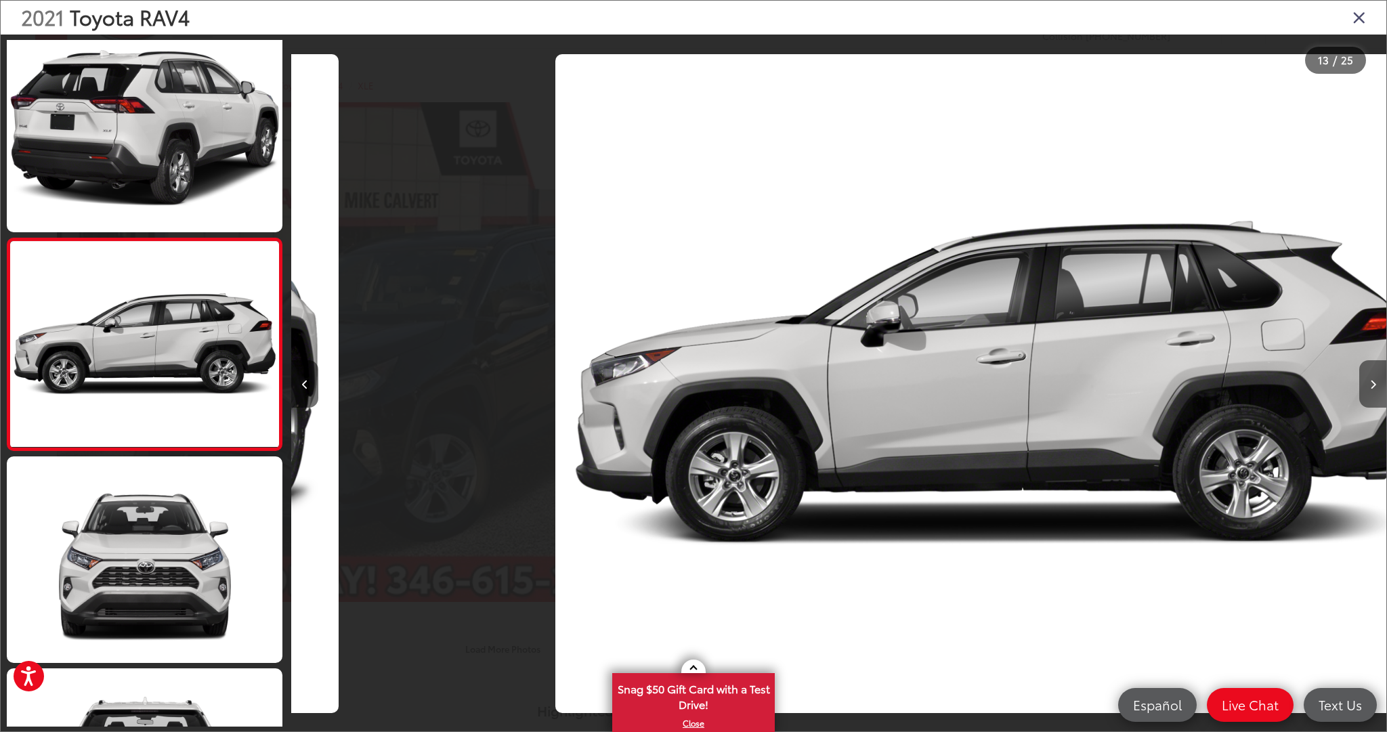
click at [1364, 376] on button "Next image" at bounding box center [1372, 383] width 27 height 47
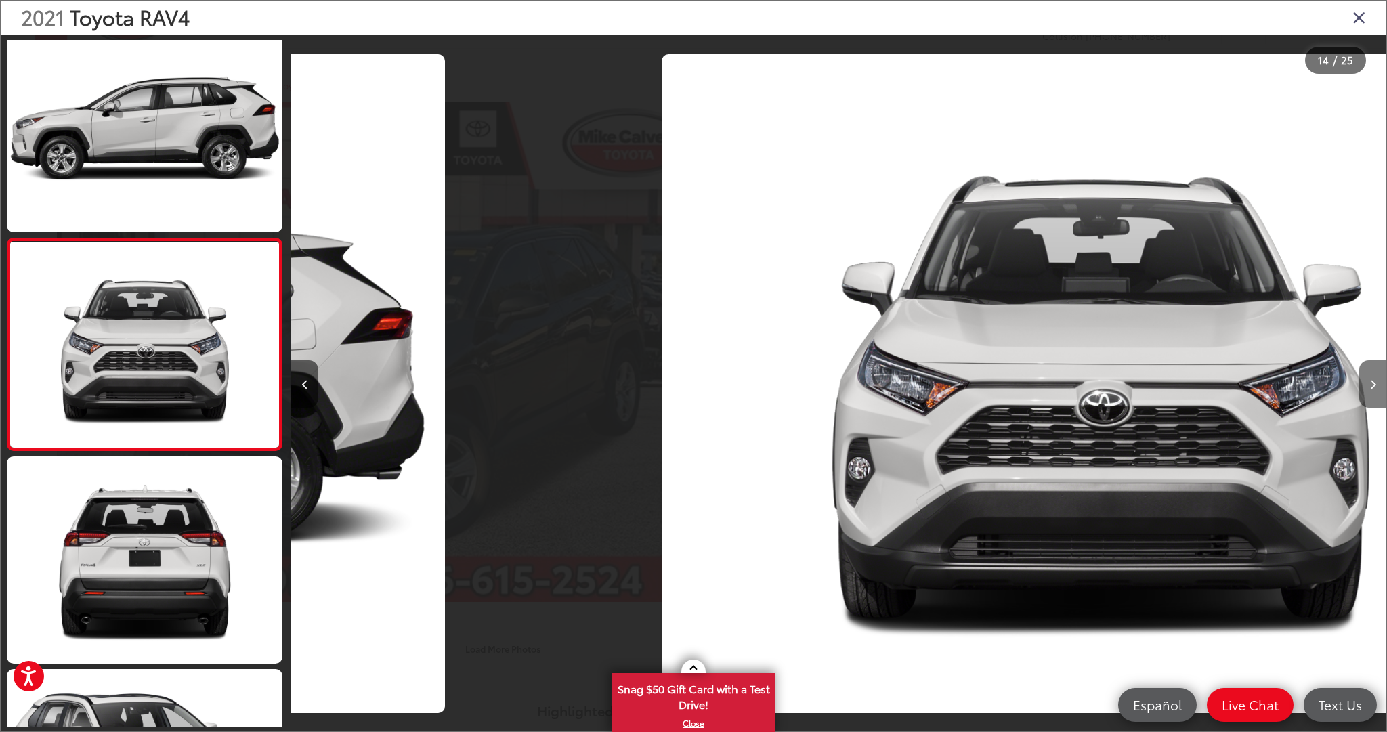
click at [1364, 376] on button "Next image" at bounding box center [1372, 383] width 27 height 47
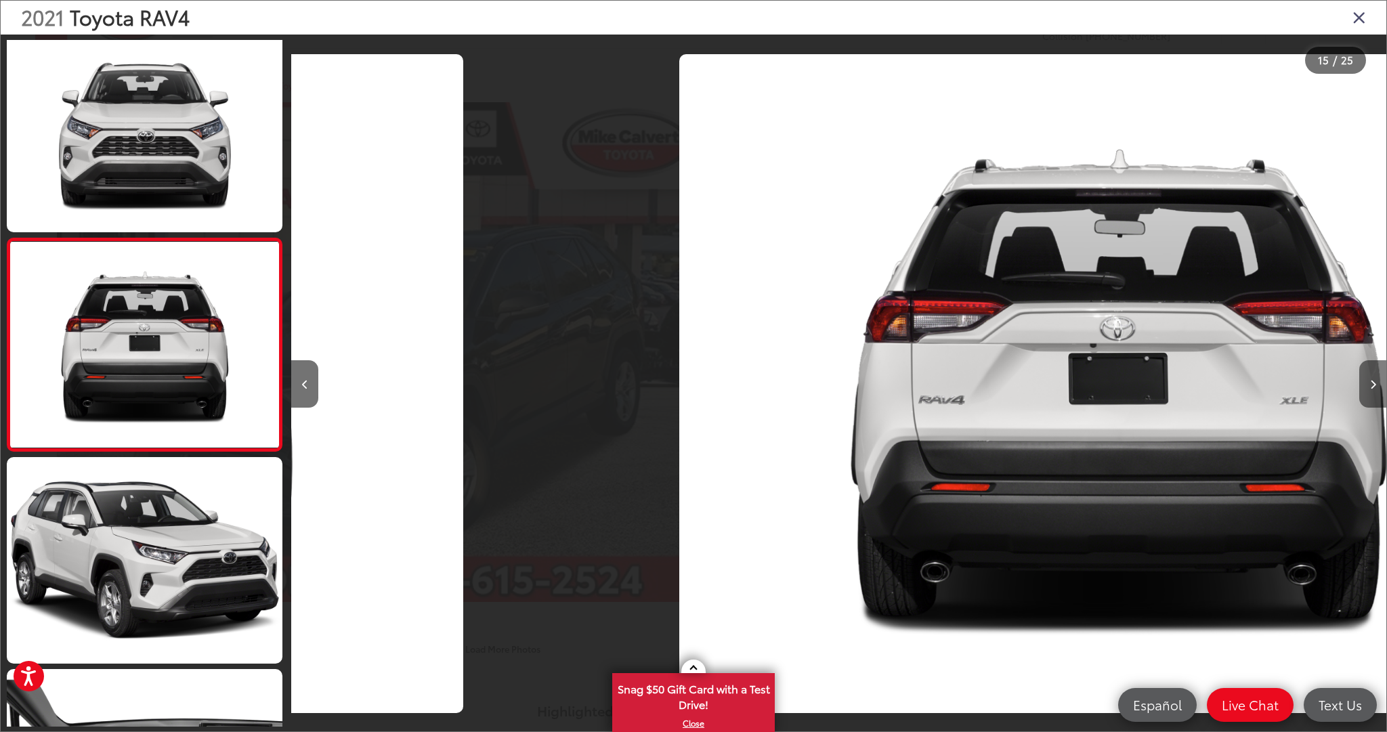
click at [1364, 376] on button "Next image" at bounding box center [1372, 383] width 27 height 47
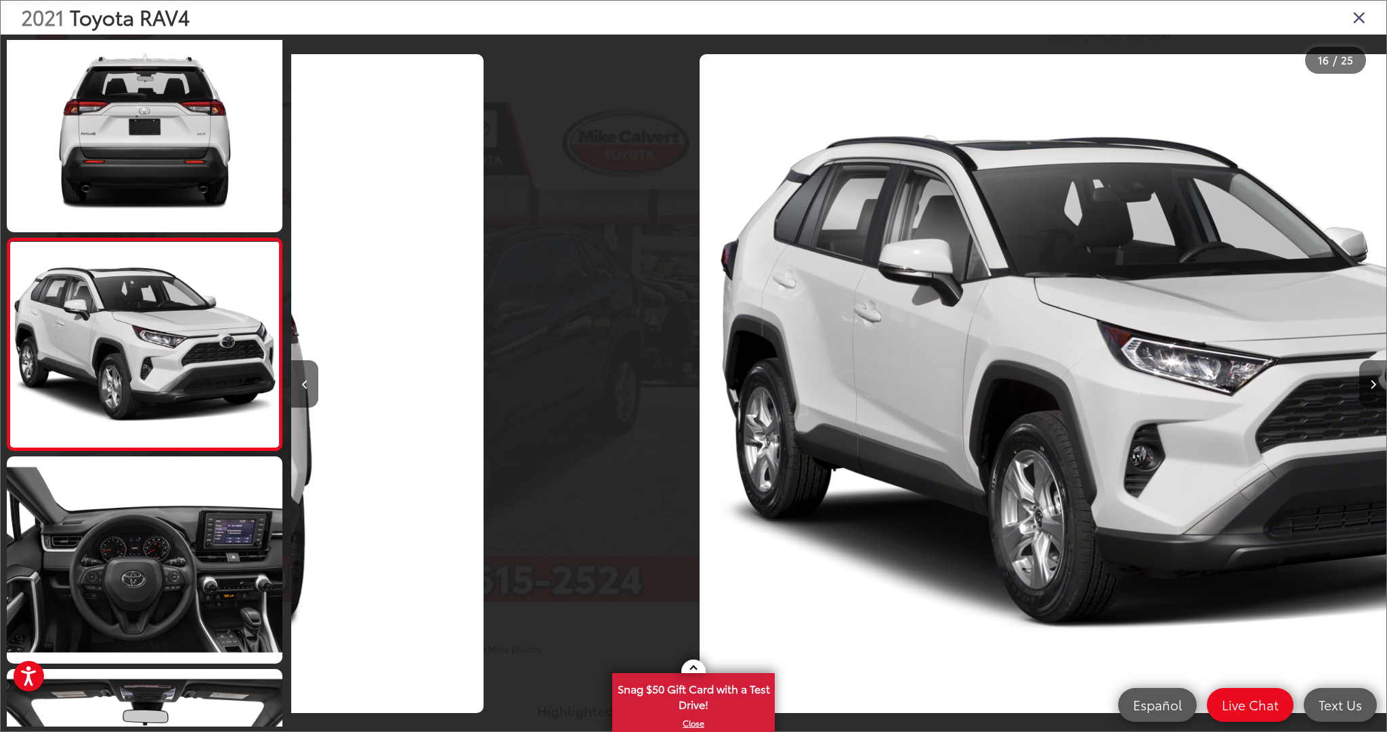
click at [1364, 376] on button "Next image" at bounding box center [1372, 383] width 27 height 47
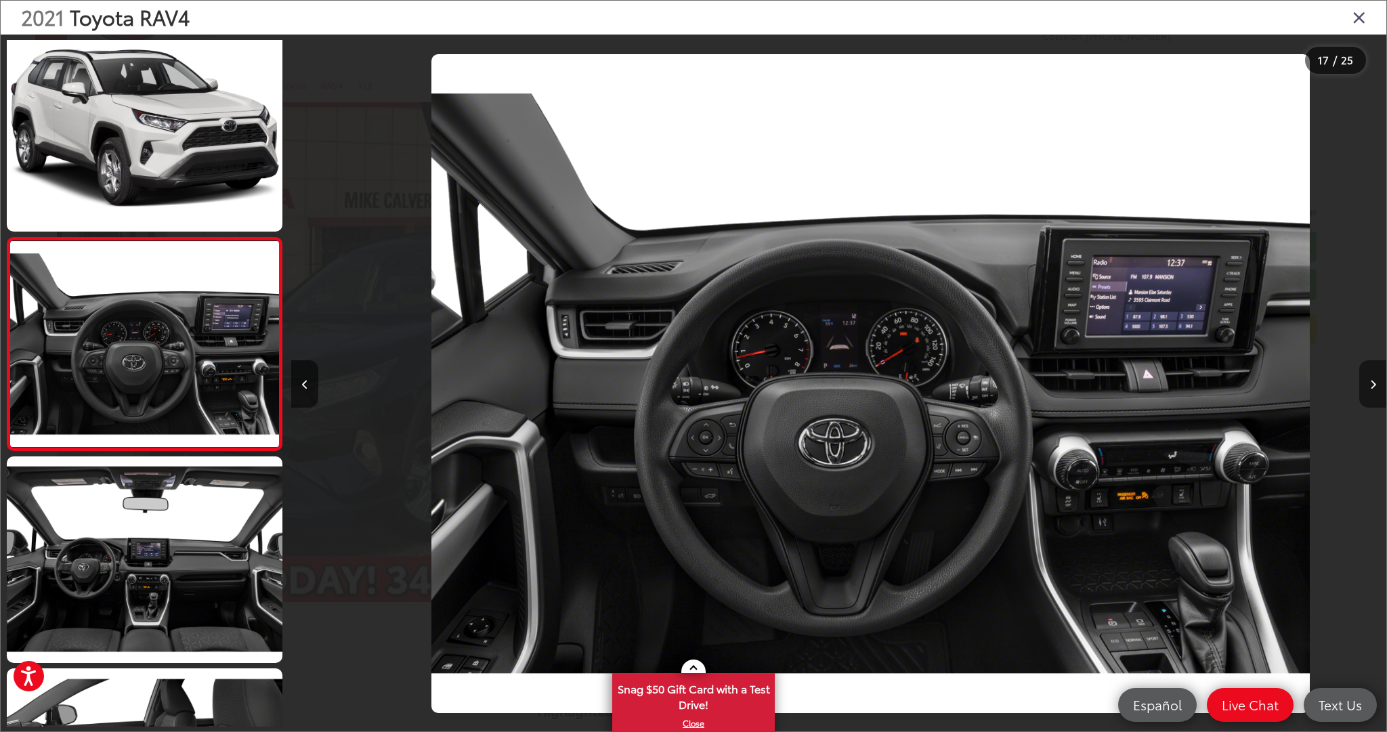
click at [1364, 376] on button "Next image" at bounding box center [1372, 383] width 27 height 47
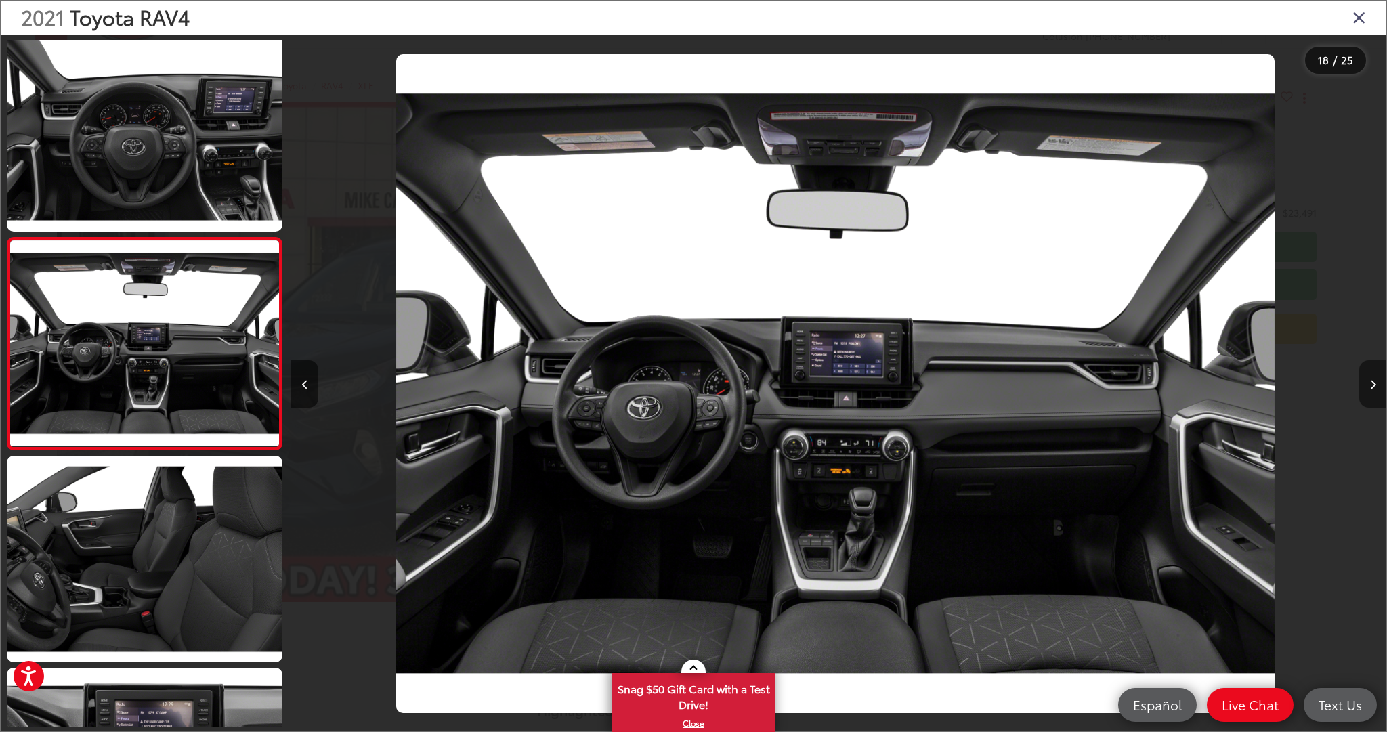
click at [1366, 376] on button "Next image" at bounding box center [1372, 383] width 27 height 47
